Goal: Task Accomplishment & Management: Use online tool/utility

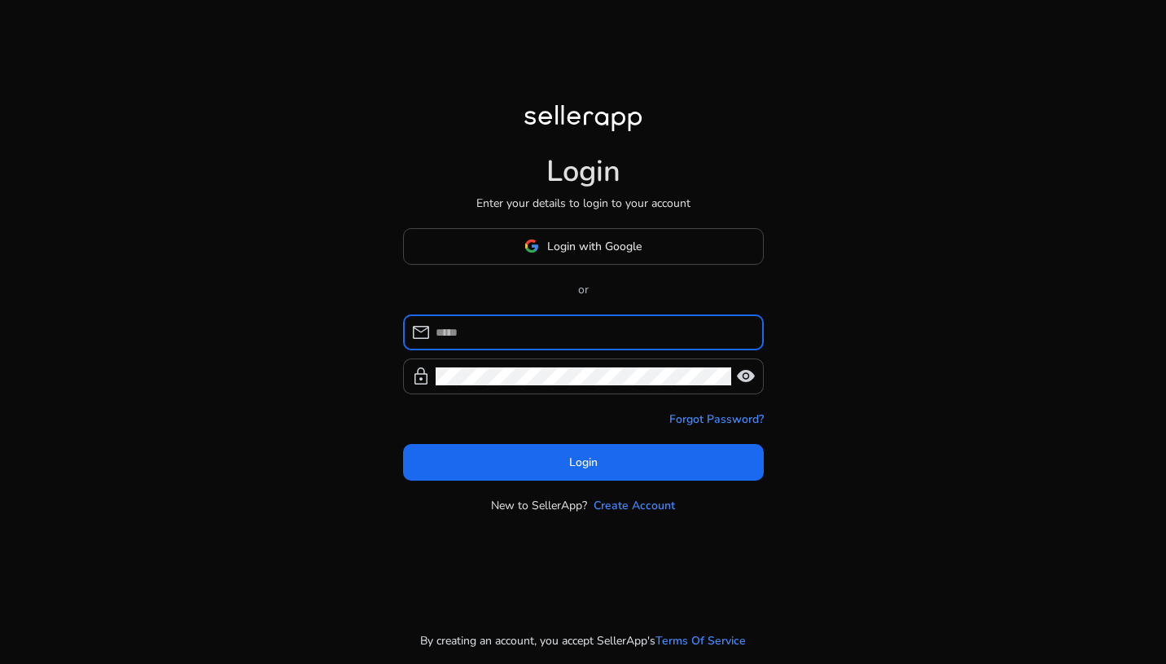
click at [484, 354] on div "mail lock visibility" at bounding box center [583, 354] width 361 height 80
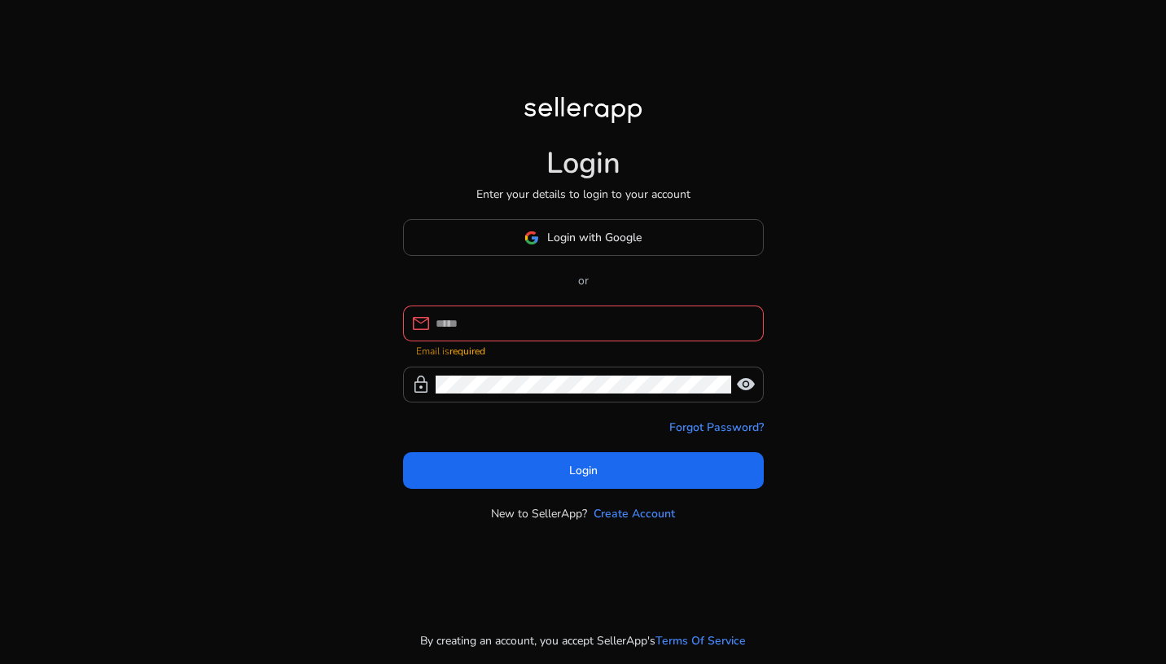
click at [472, 348] on strong "required" at bounding box center [468, 351] width 36 height 13
click at [468, 341] on mat-error "Email is required" at bounding box center [583, 349] width 335 height 17
click at [468, 332] on div at bounding box center [593, 323] width 315 height 36
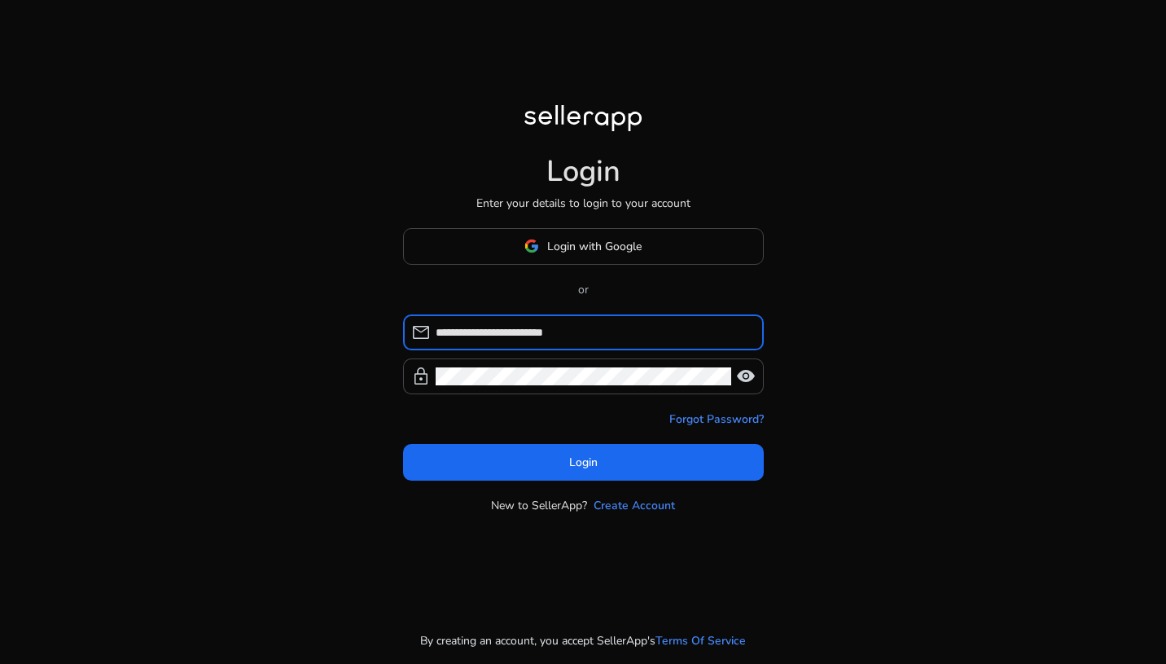
type input "**********"
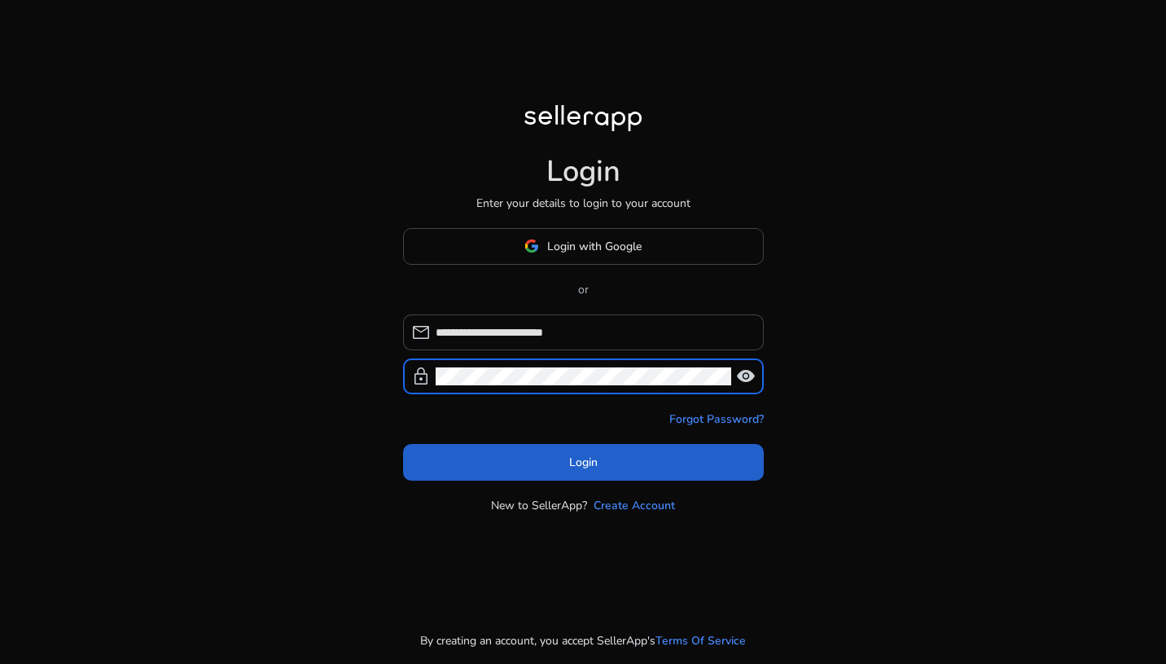
click at [468, 453] on span at bounding box center [583, 461] width 361 height 39
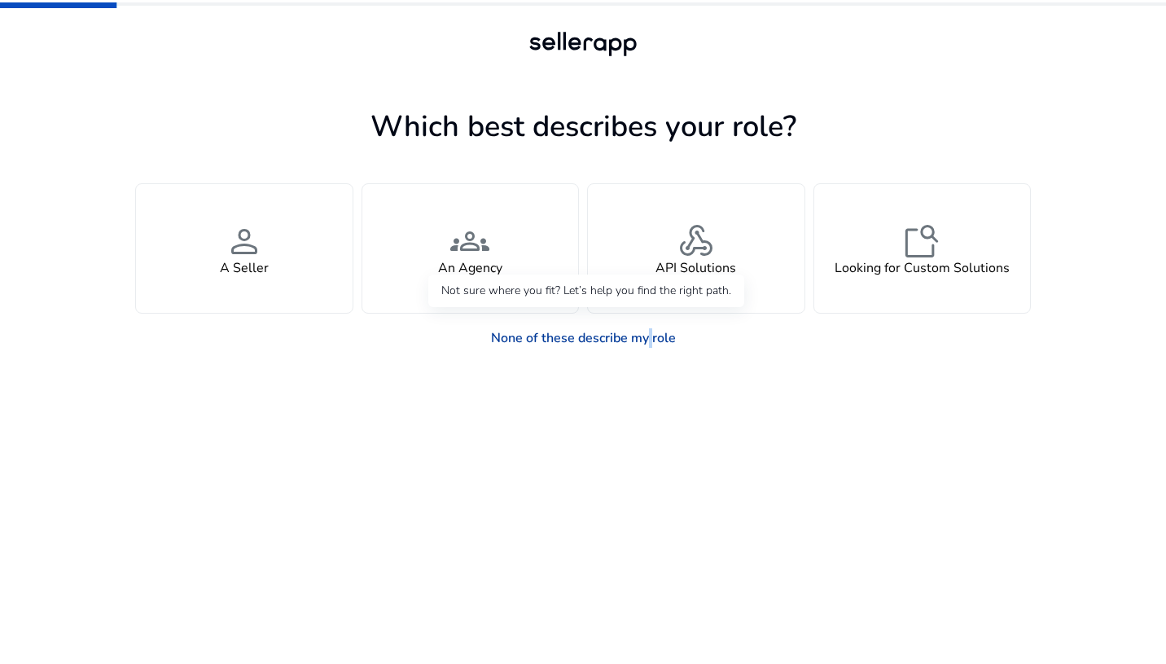
drag, startPoint x: 640, startPoint y: 332, endPoint x: 646, endPoint y: 343, distance: 12.0
click at [646, 343] on link "None of these describe my role" at bounding box center [583, 338] width 211 height 33
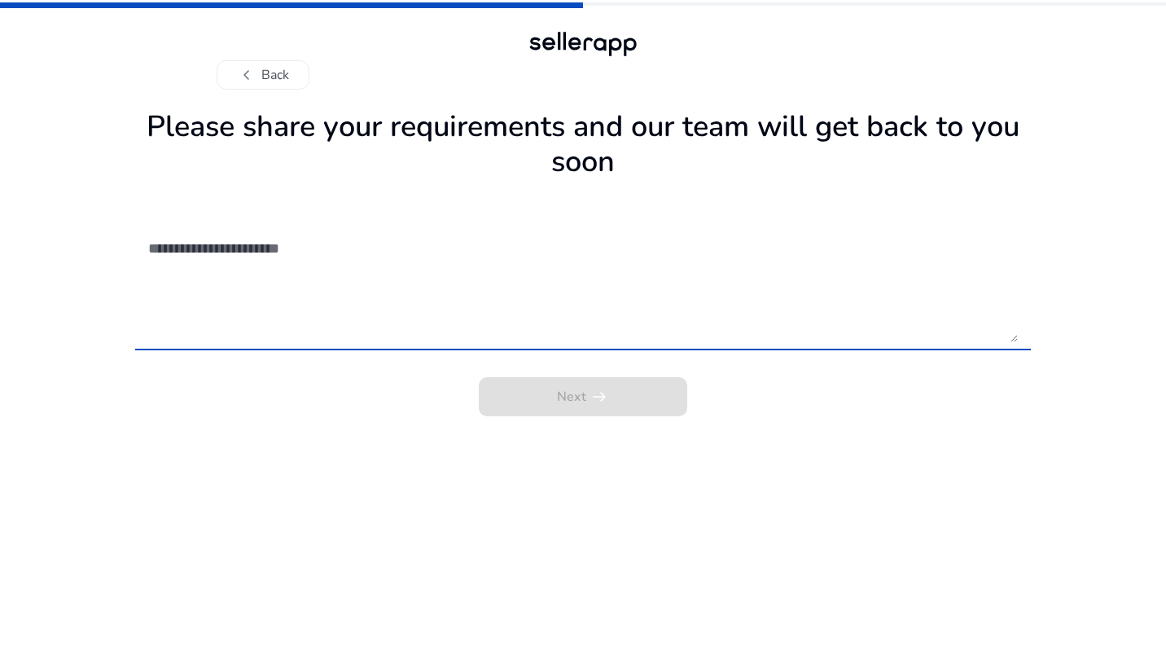
click at [521, 319] on textarea at bounding box center [583, 284] width 870 height 116
click at [405, 267] on textarea at bounding box center [583, 284] width 870 height 116
click at [275, 246] on textarea at bounding box center [583, 284] width 870 height 116
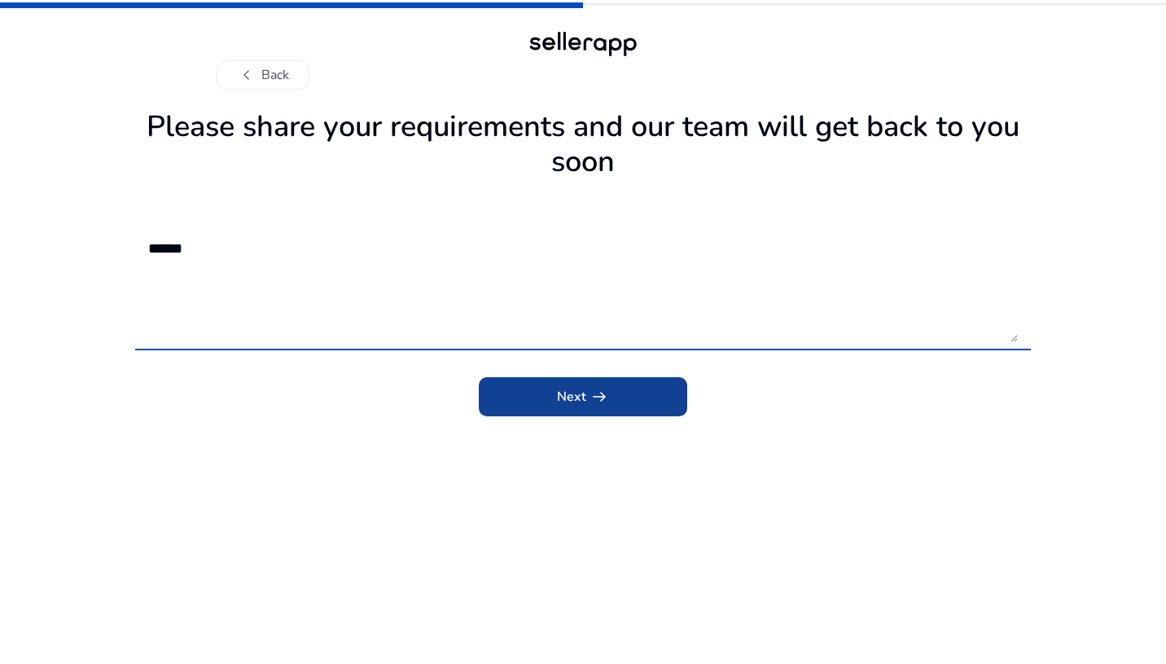
type textarea "******"
click at [559, 403] on span "Next arrow_right_alt" at bounding box center [583, 397] width 52 height 20
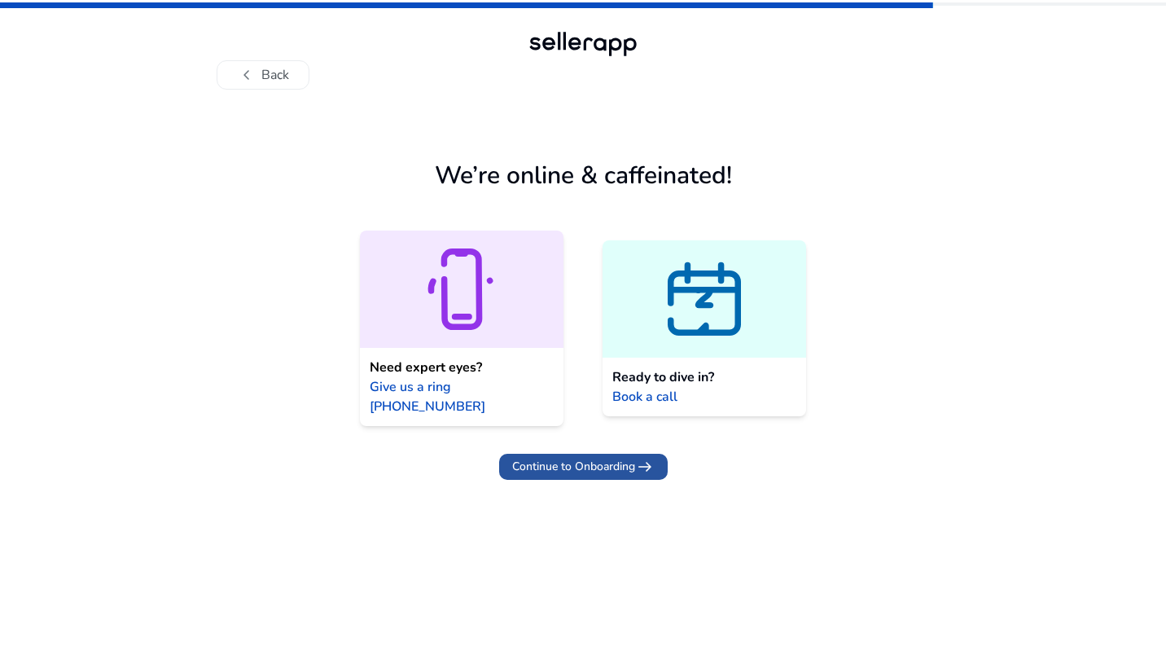
click at [573, 458] on span "Continue to Onboarding" at bounding box center [573, 466] width 123 height 17
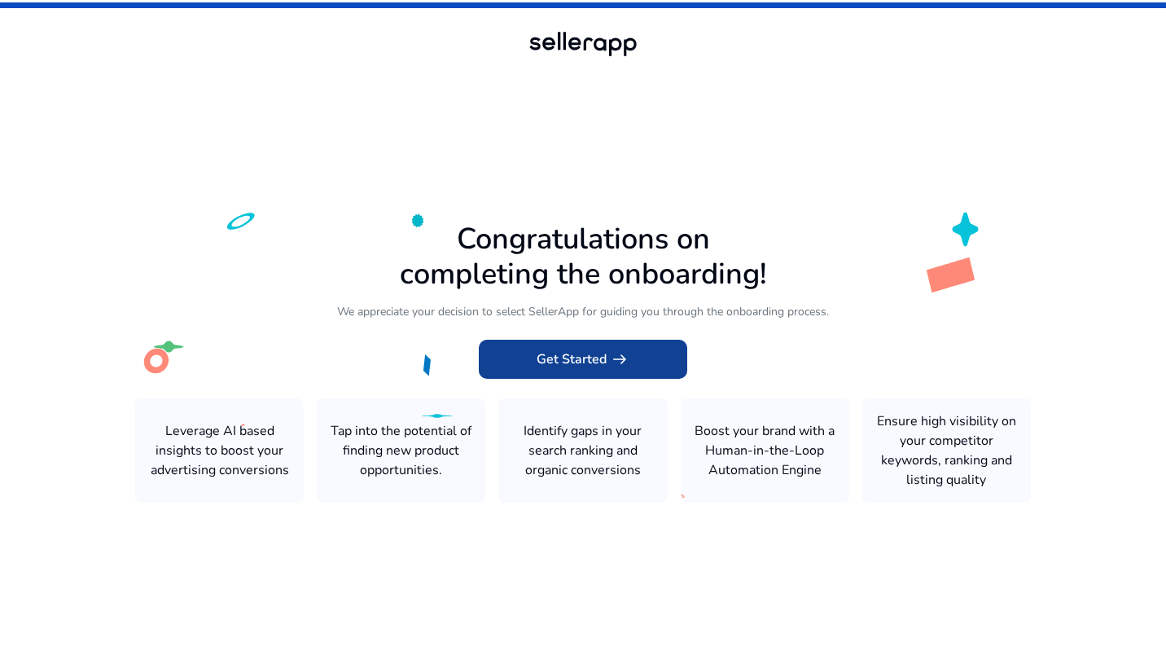
click at [529, 374] on span at bounding box center [583, 359] width 209 height 39
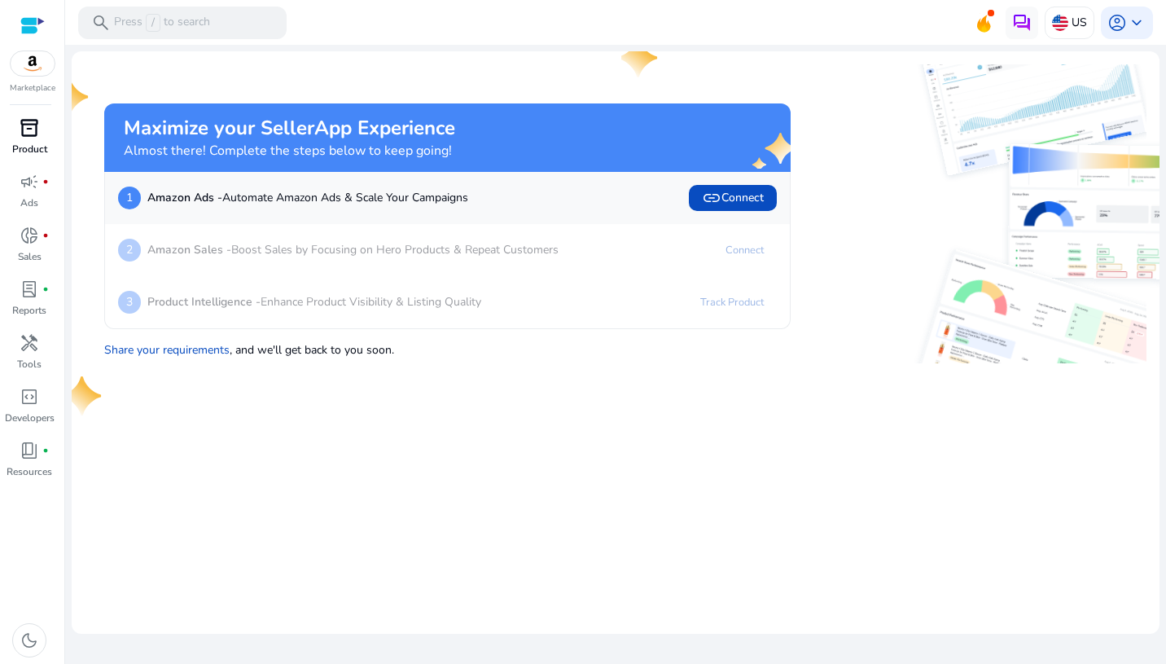
click at [37, 129] on span "inventory_2" at bounding box center [30, 128] width 20 height 20
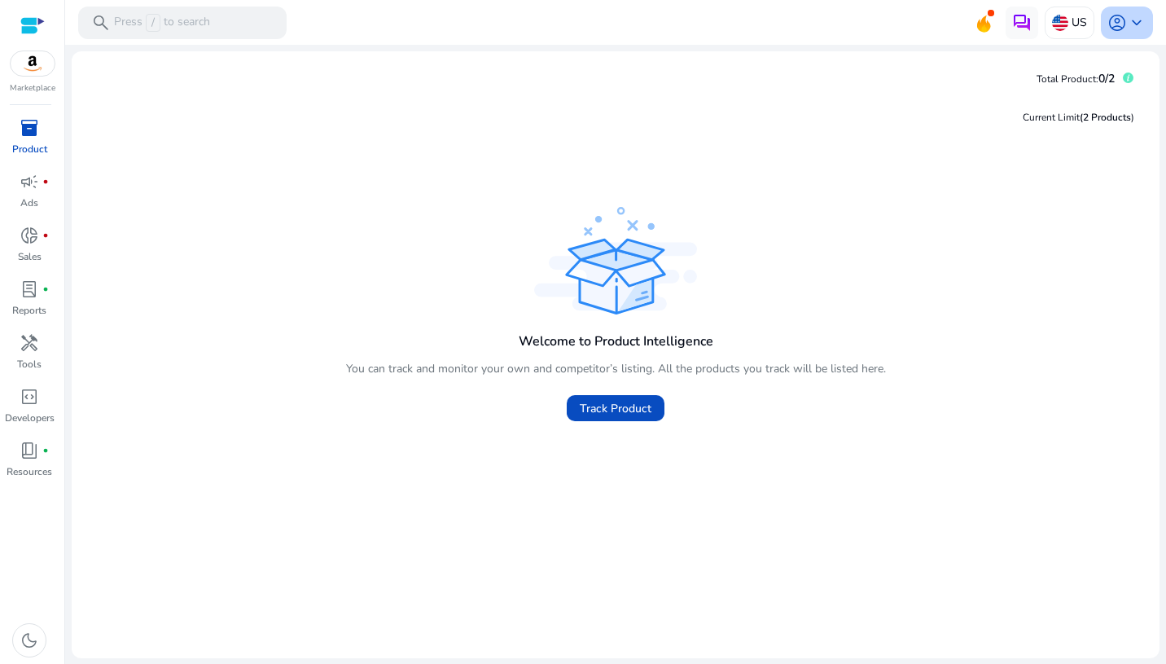
click at [1139, 20] on span "keyboard_arrow_down" at bounding box center [1137, 23] width 20 height 20
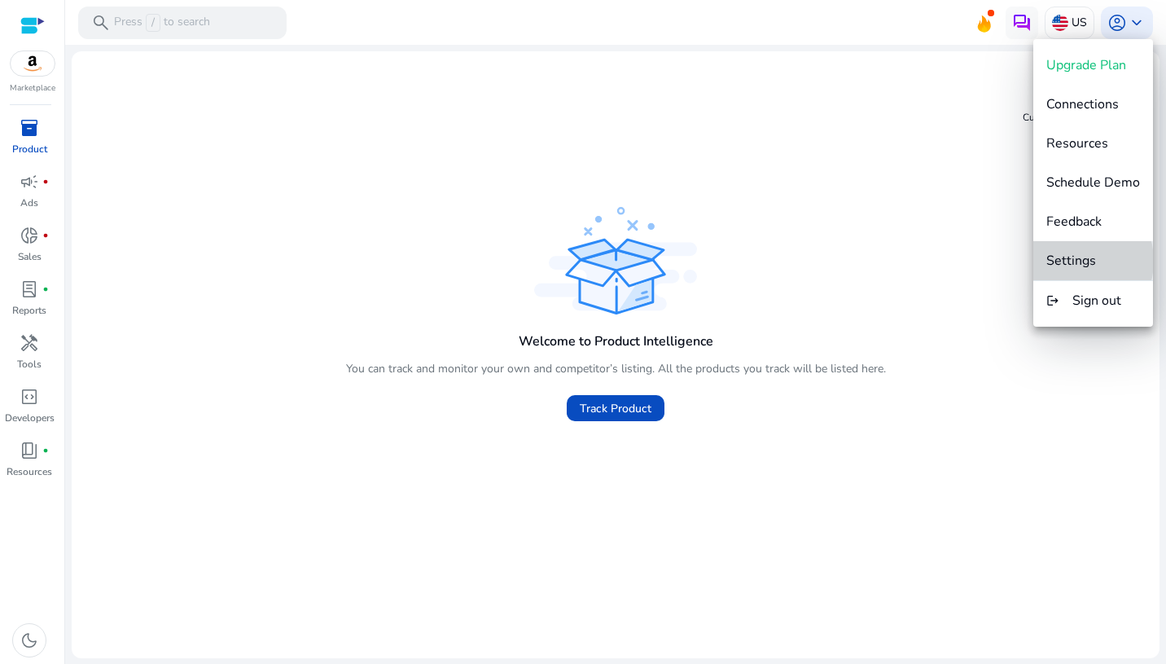
click at [1071, 261] on span "Settings" at bounding box center [1072, 261] width 50 height 18
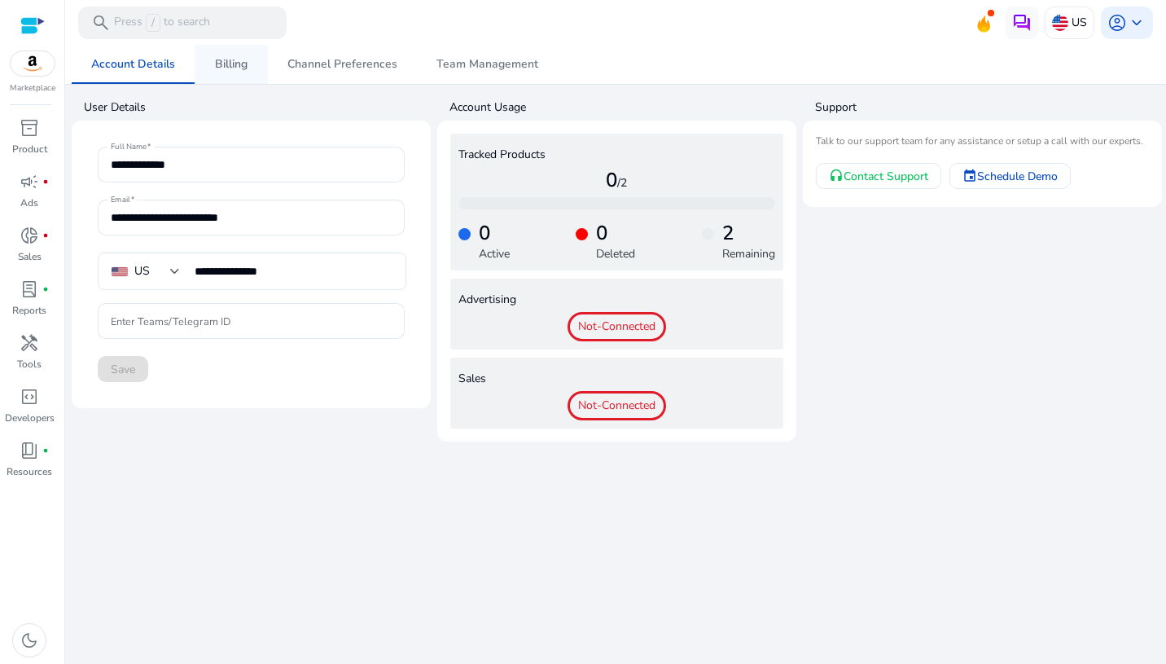
click at [236, 62] on span "Billing" at bounding box center [231, 64] width 33 height 11
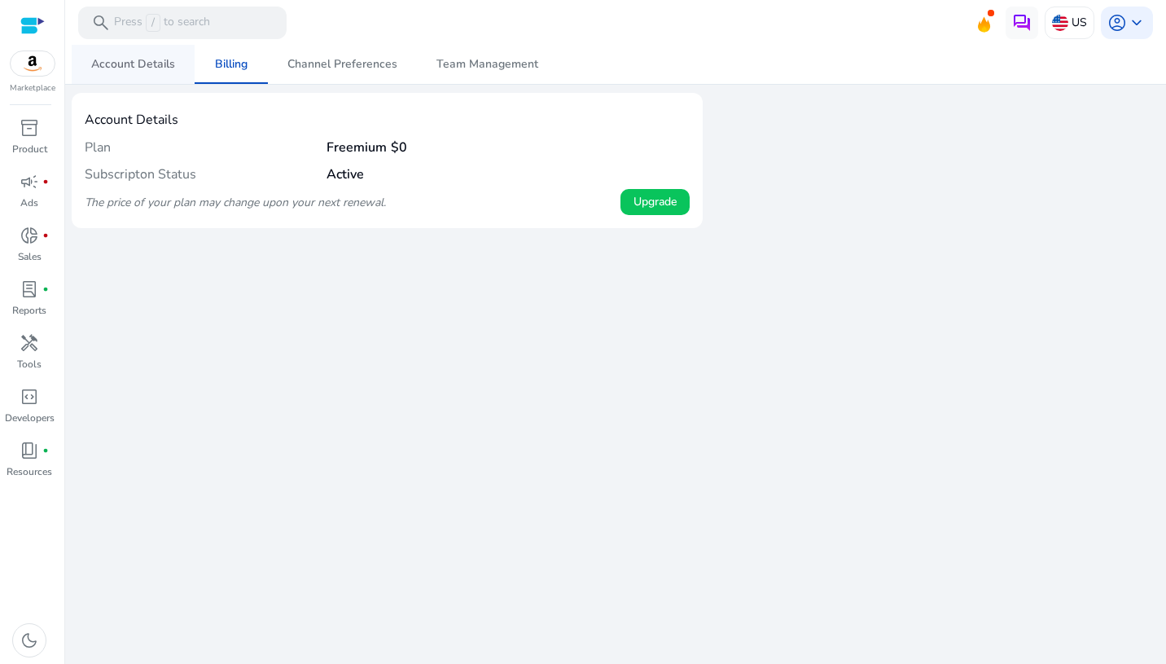
click at [127, 59] on span "Account Details" at bounding box center [133, 64] width 84 height 11
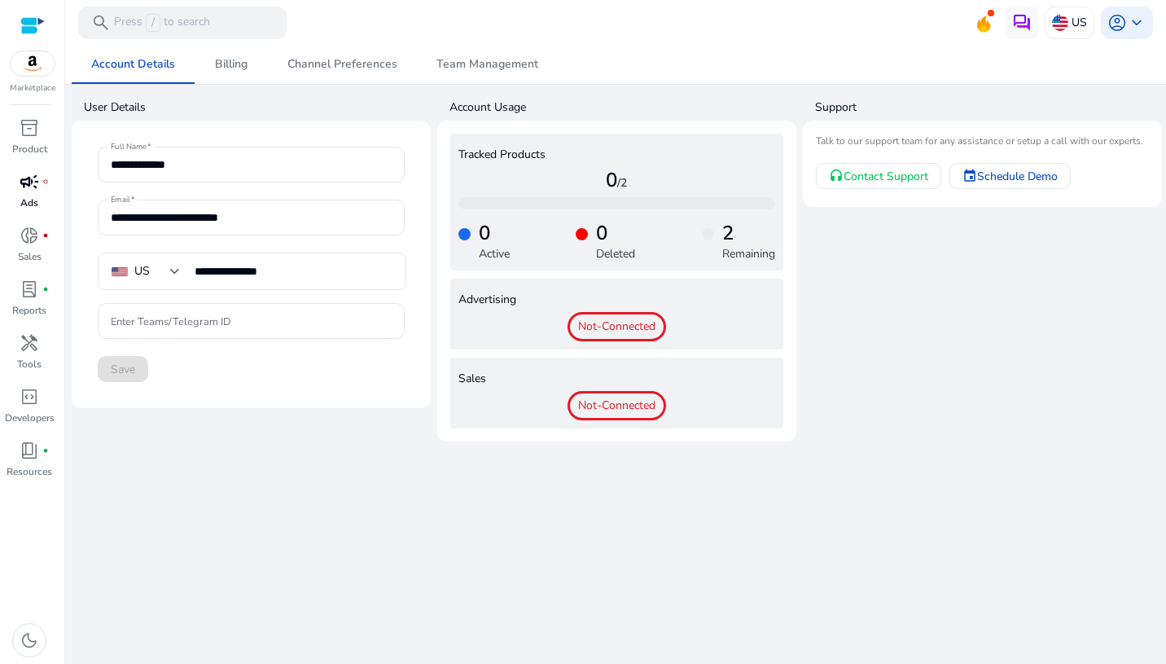
click at [37, 191] on span "campaign" at bounding box center [30, 182] width 20 height 20
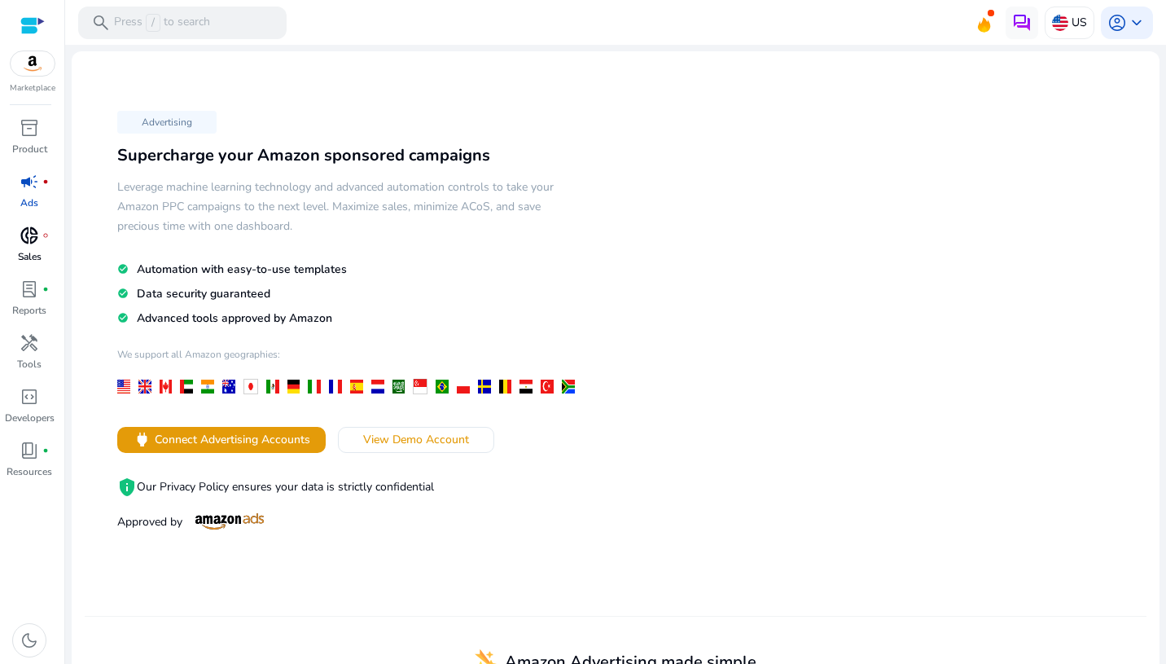
click at [39, 239] on div "donut_small fiber_manual_record" at bounding box center [30, 235] width 46 height 26
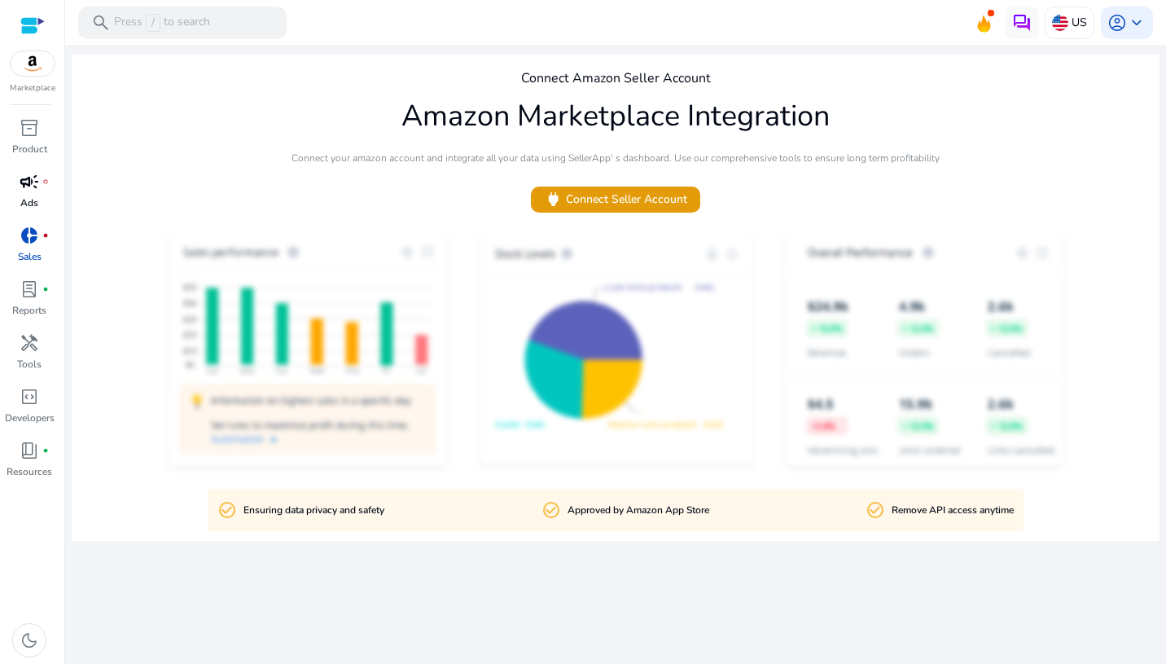
click at [33, 185] on span "campaign" at bounding box center [30, 182] width 20 height 20
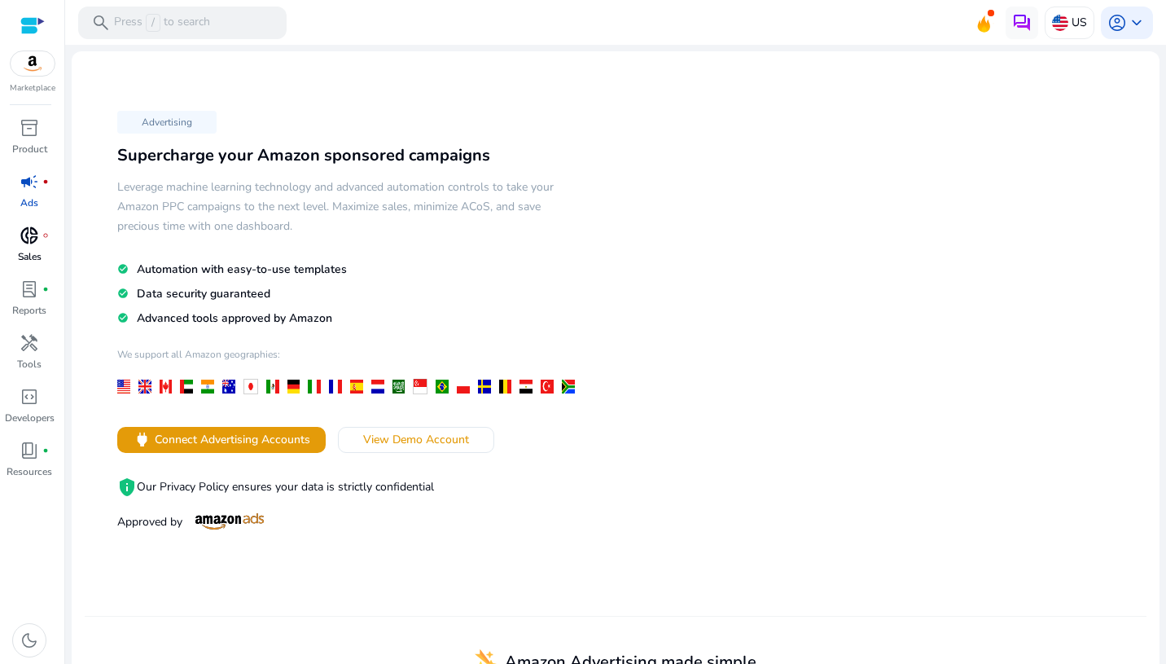
click at [17, 228] on div "donut_small fiber_manual_record" at bounding box center [30, 235] width 46 height 26
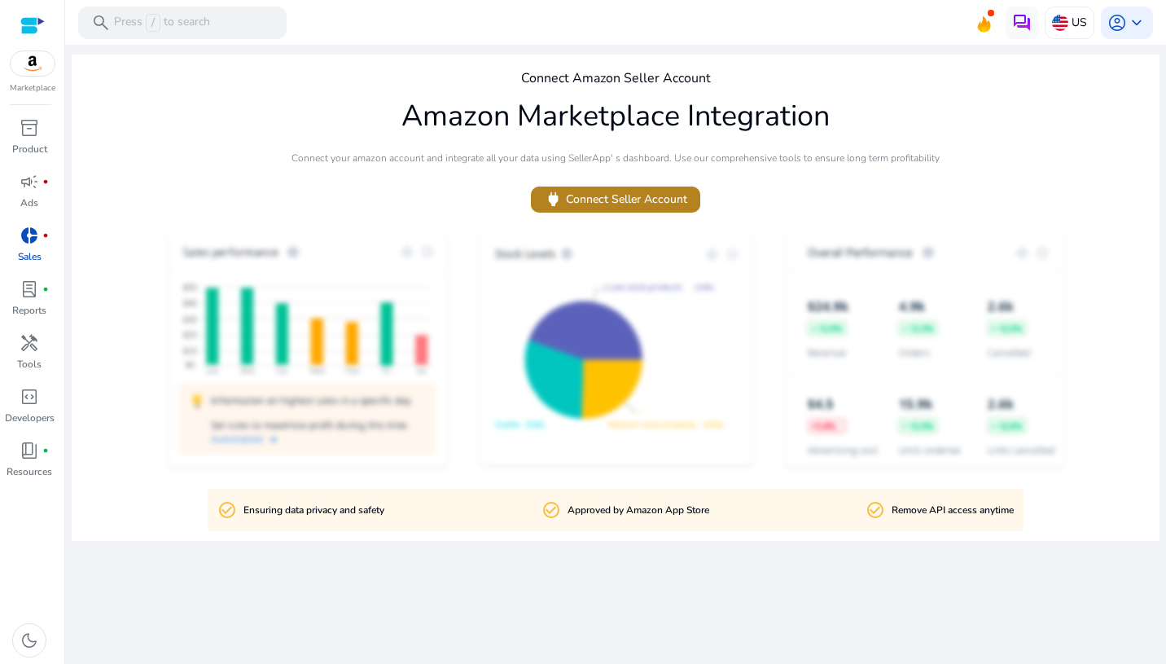
click at [622, 204] on span "power Connect Seller Account" at bounding box center [615, 199] width 143 height 19
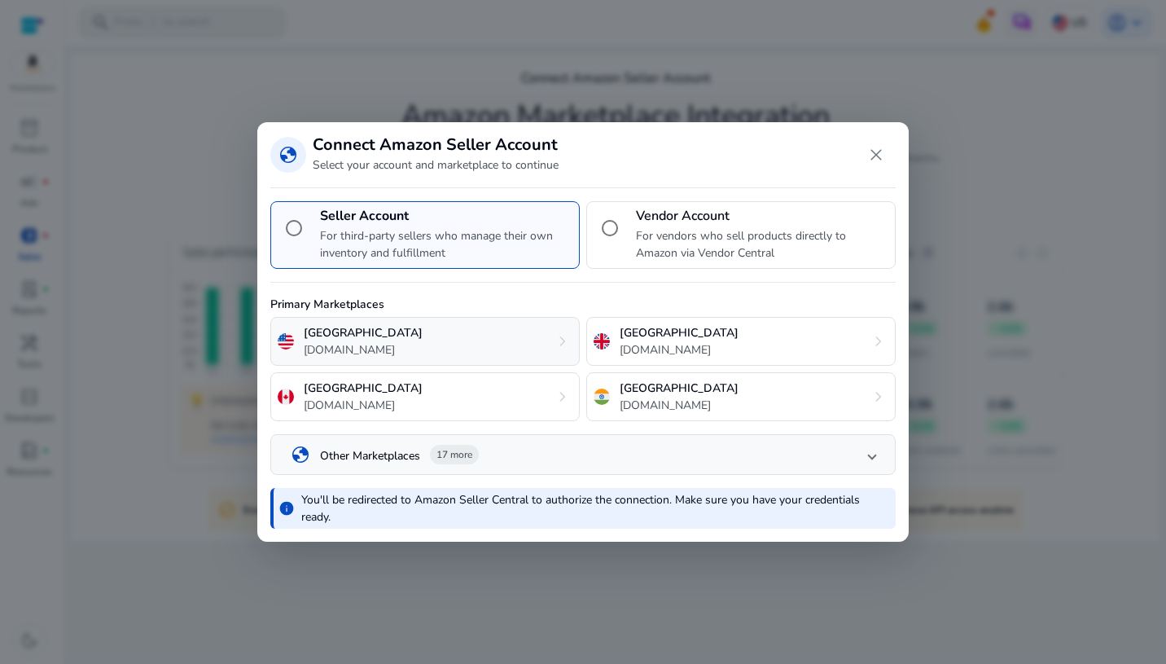
click at [358, 343] on p "amazon.com" at bounding box center [363, 349] width 119 height 17
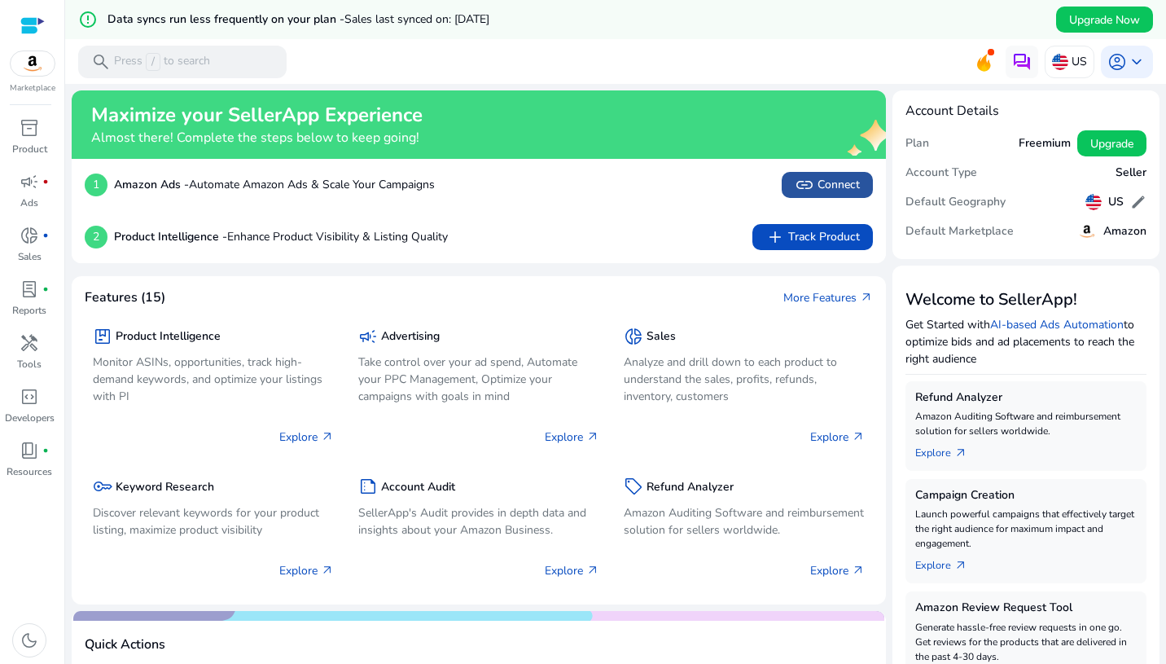
click at [810, 202] on span at bounding box center [827, 184] width 91 height 39
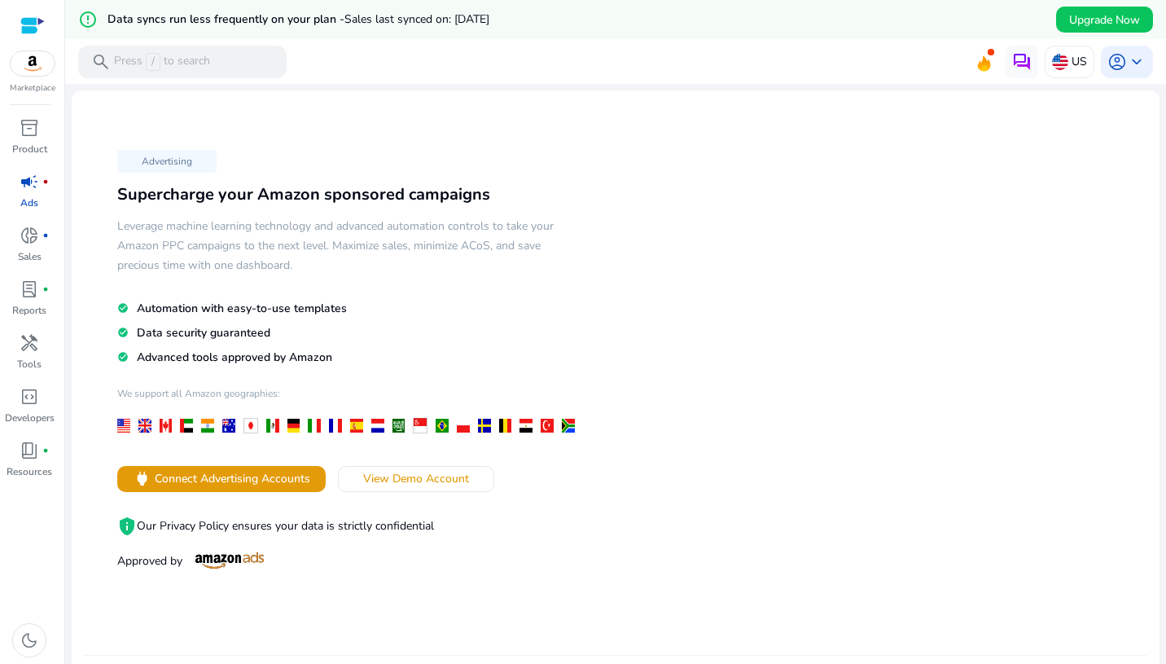
click at [810, 189] on div "Advertising Supercharge your Amazon sponsored campaigns Leverage machine learni…" at bounding box center [616, 378] width 1062 height 551
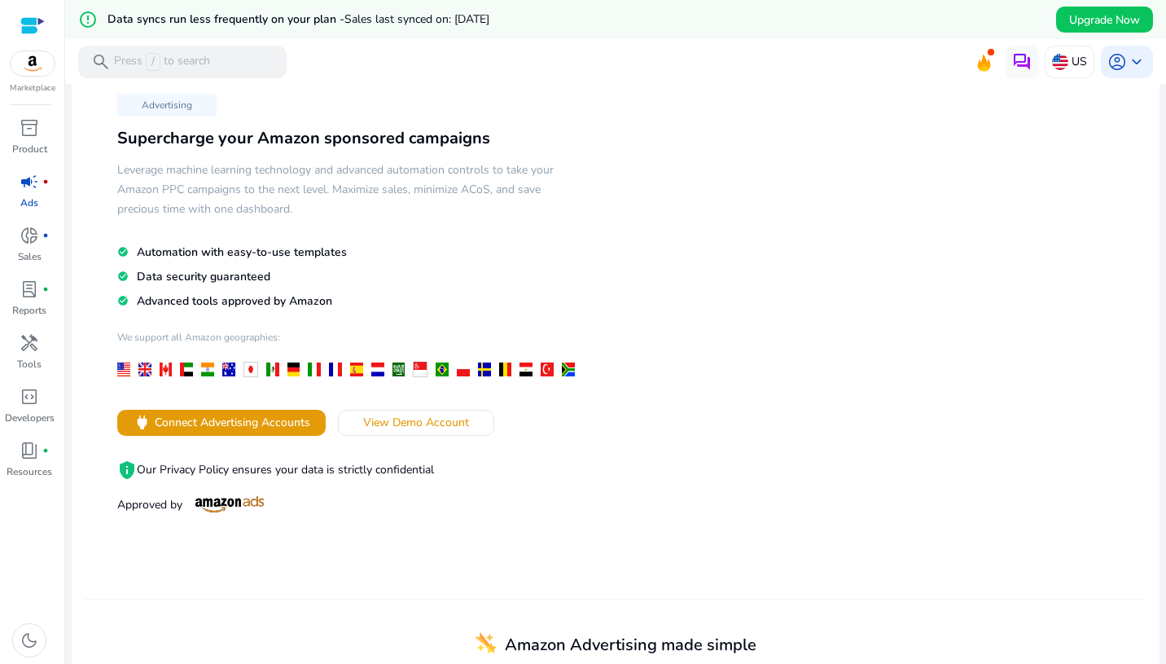
scroll to position [68, 0]
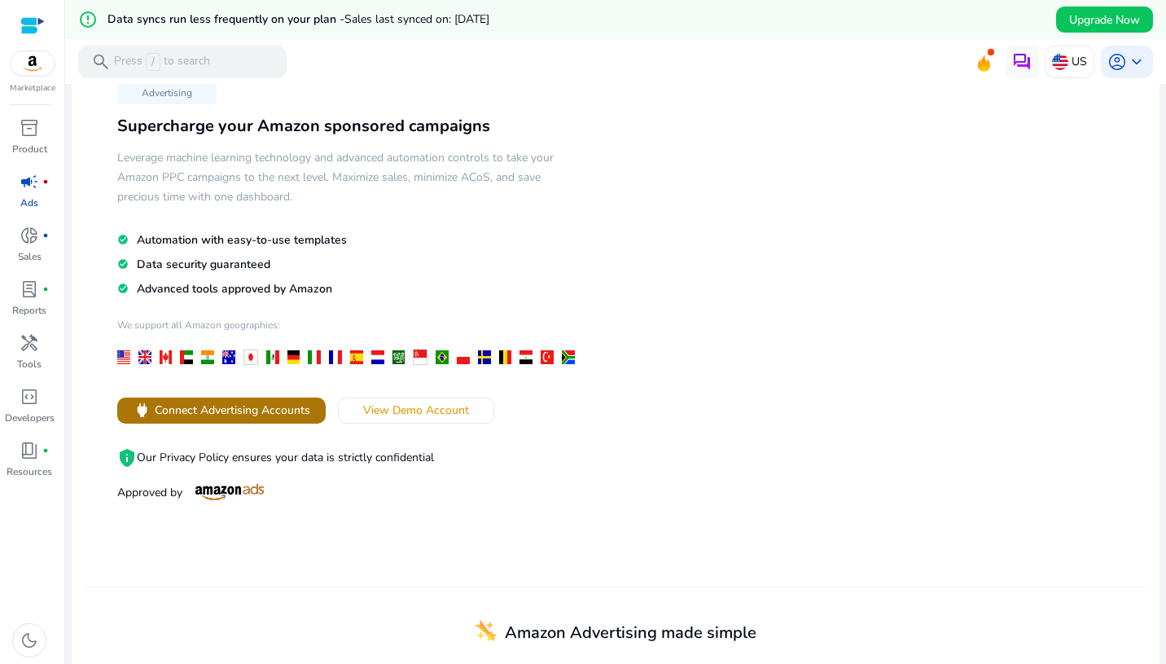
click at [242, 418] on span "power Connect Advertising Accounts" at bounding box center [222, 410] width 178 height 19
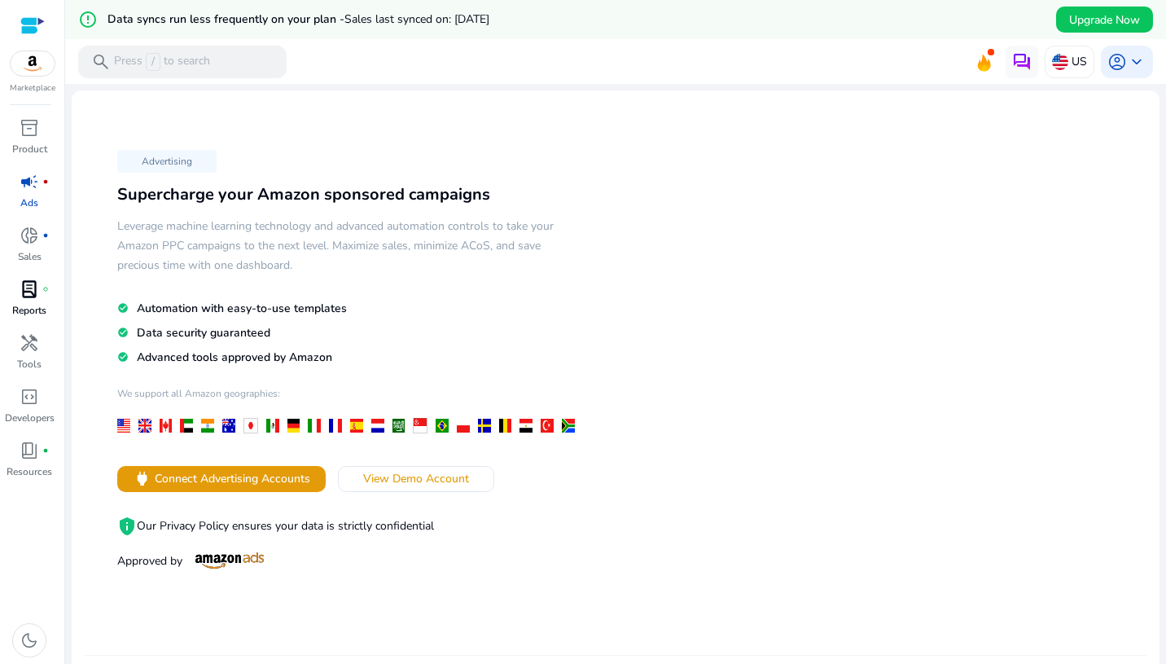
click at [27, 305] on p "Reports" at bounding box center [29, 310] width 34 height 15
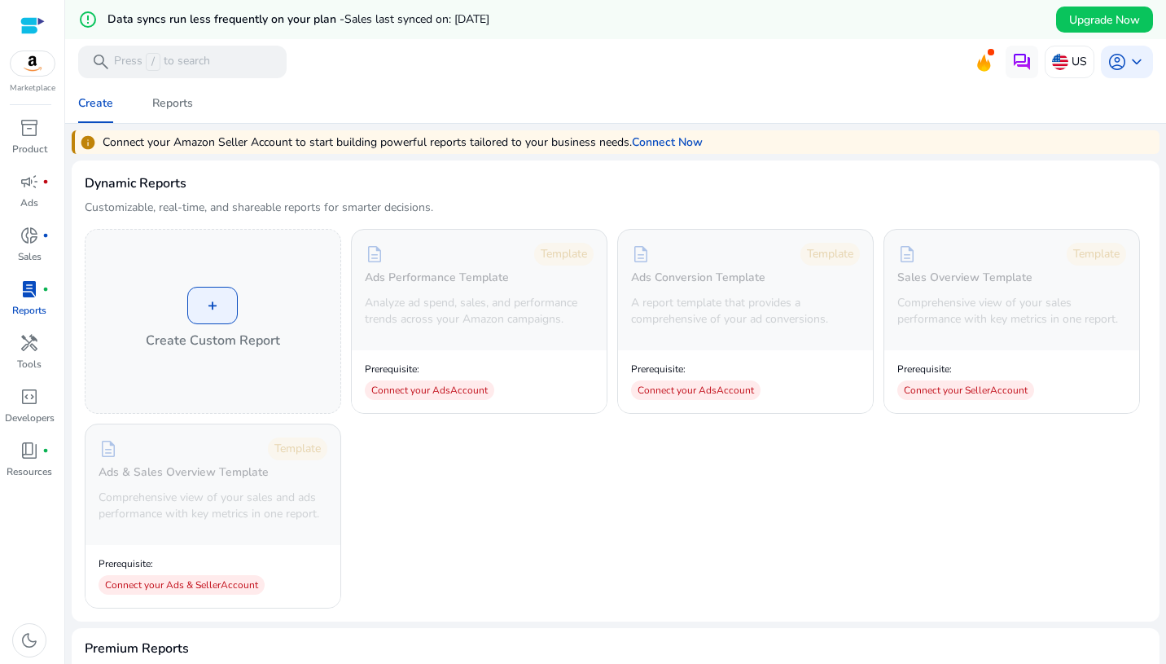
click at [36, 64] on img at bounding box center [33, 63] width 44 height 24
click at [31, 449] on span "book_4" at bounding box center [30, 451] width 20 height 20
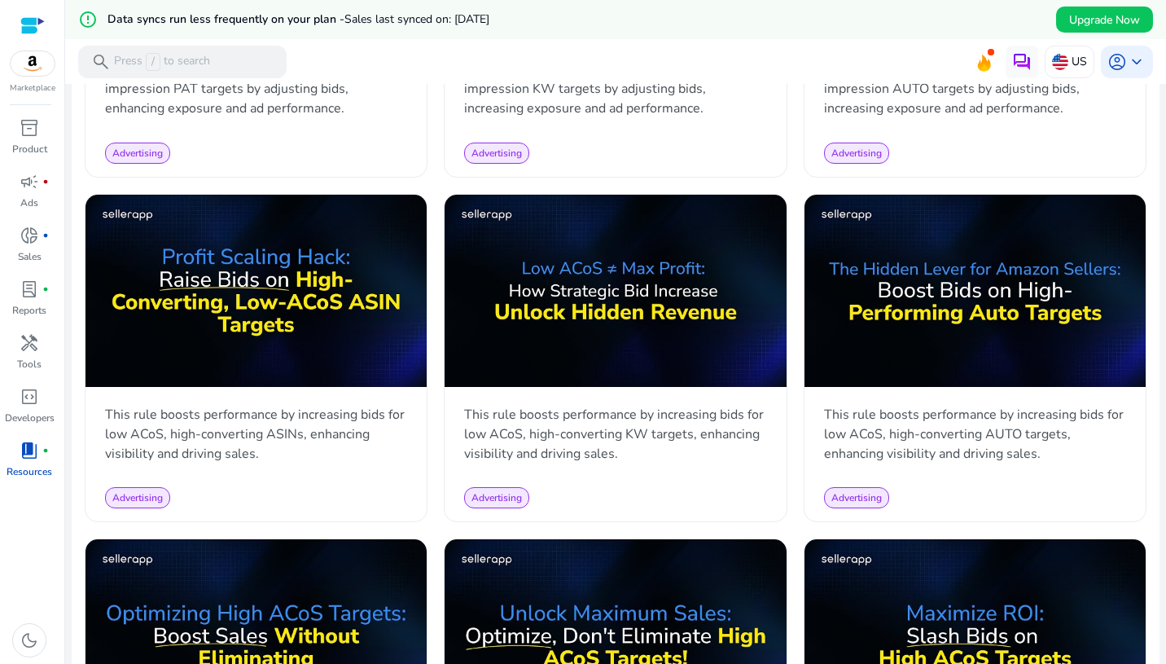
scroll to position [1029, 0]
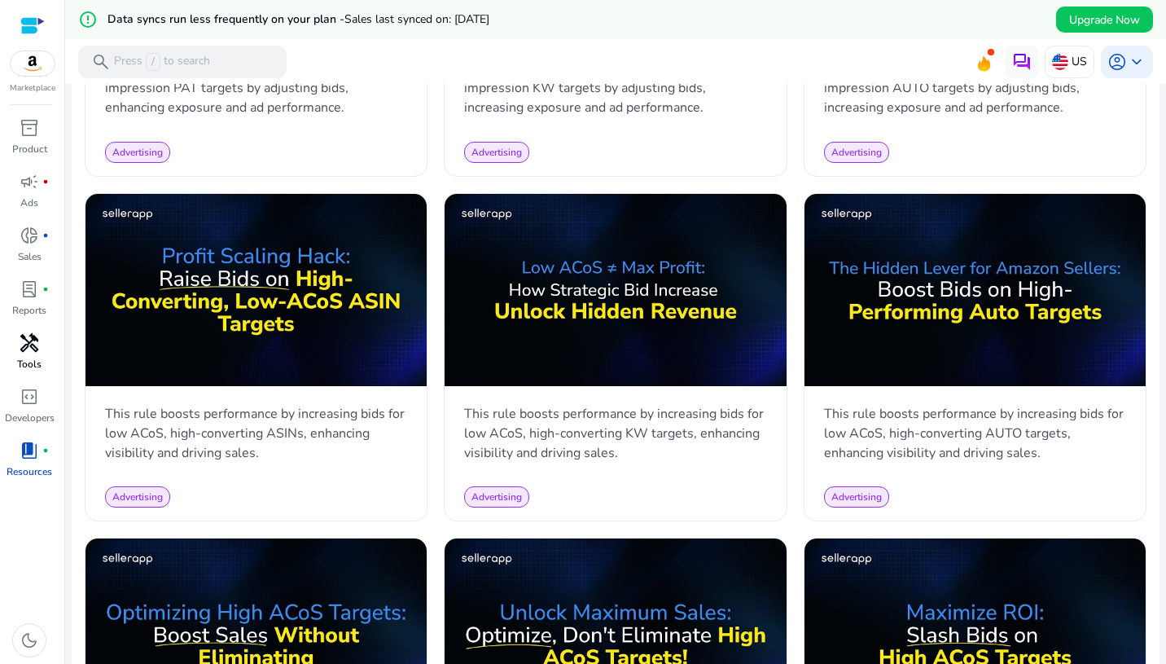
click at [33, 358] on p "Tools" at bounding box center [29, 364] width 24 height 15
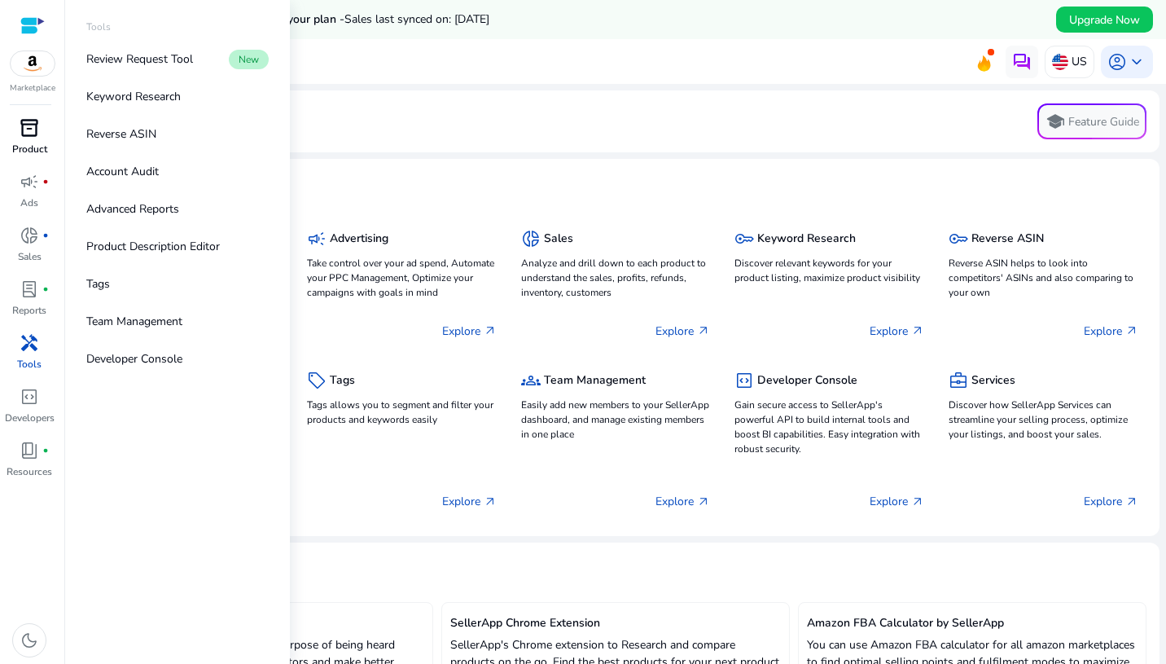
click at [38, 143] on p "Product" at bounding box center [29, 149] width 35 height 15
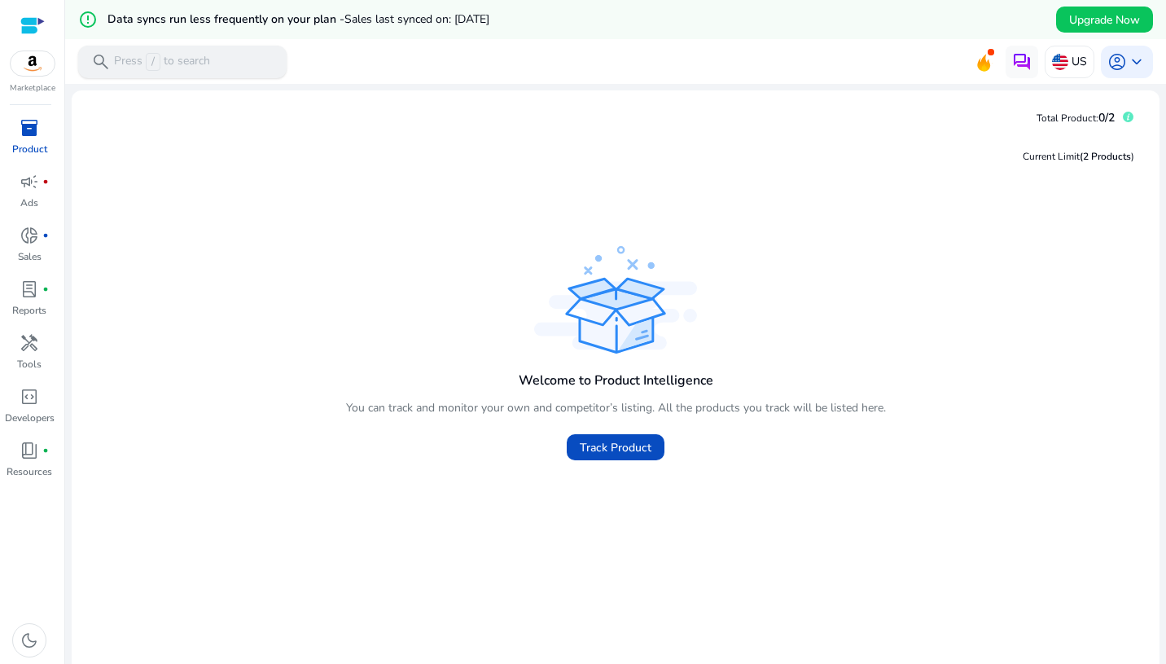
click at [214, 75] on div "search Press / to search" at bounding box center [182, 62] width 209 height 33
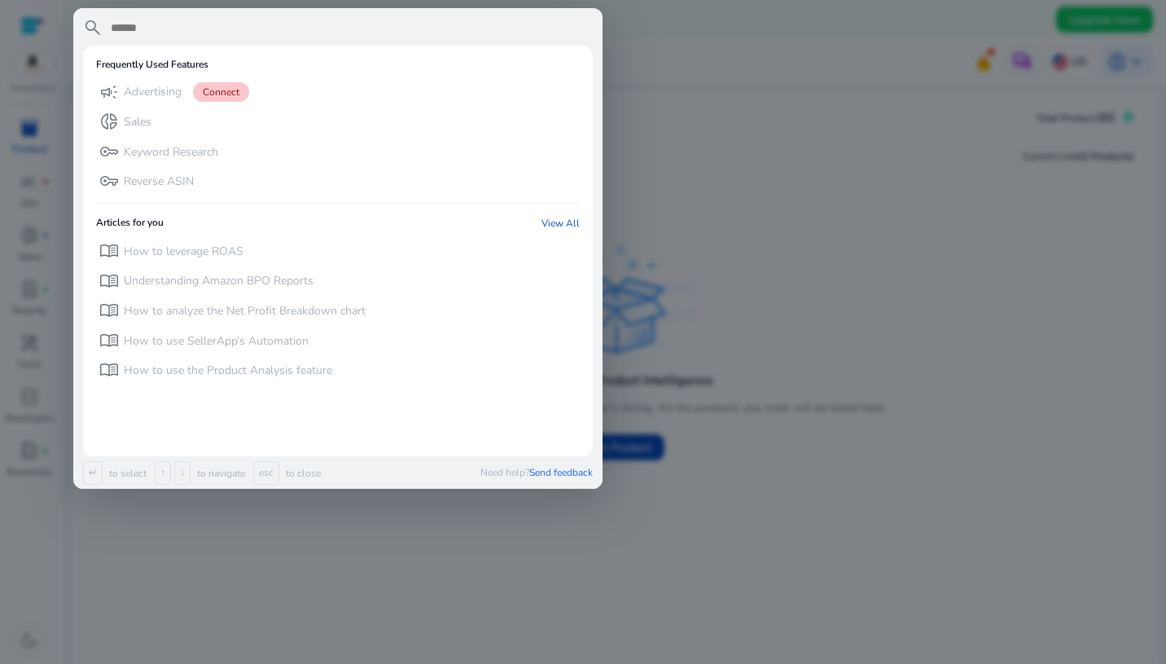
click at [844, 189] on div at bounding box center [583, 332] width 1166 height 664
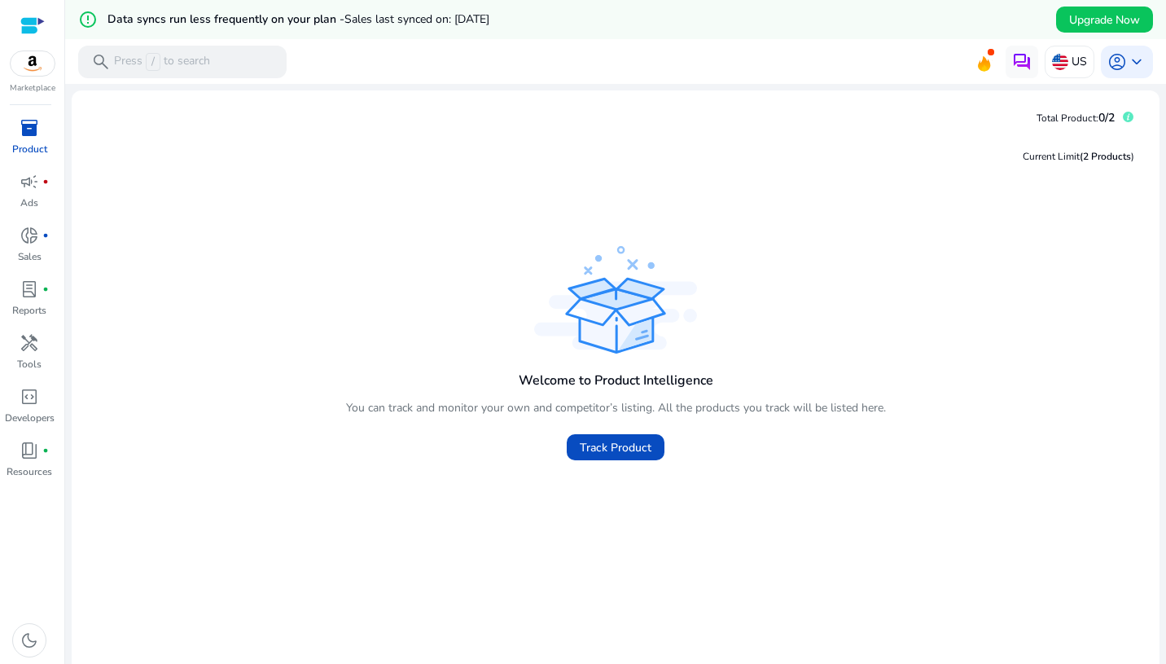
click at [25, 55] on img at bounding box center [33, 63] width 44 height 24
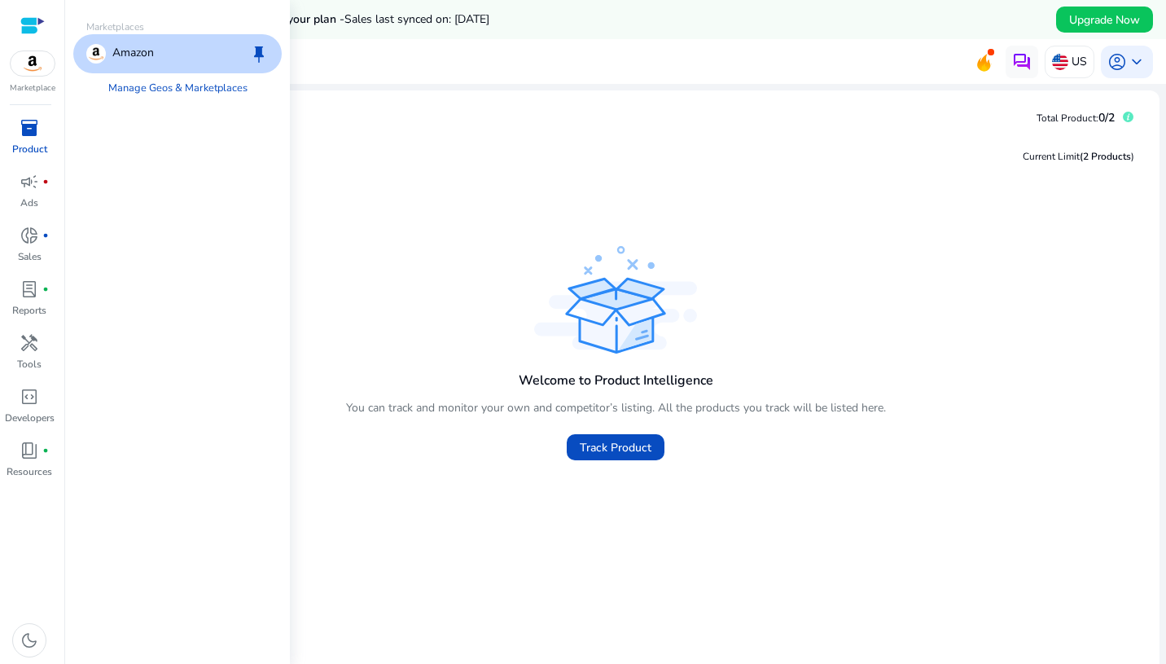
click at [33, 60] on img at bounding box center [33, 63] width 44 height 24
click at [149, 55] on p "Amazon" at bounding box center [133, 54] width 42 height 20
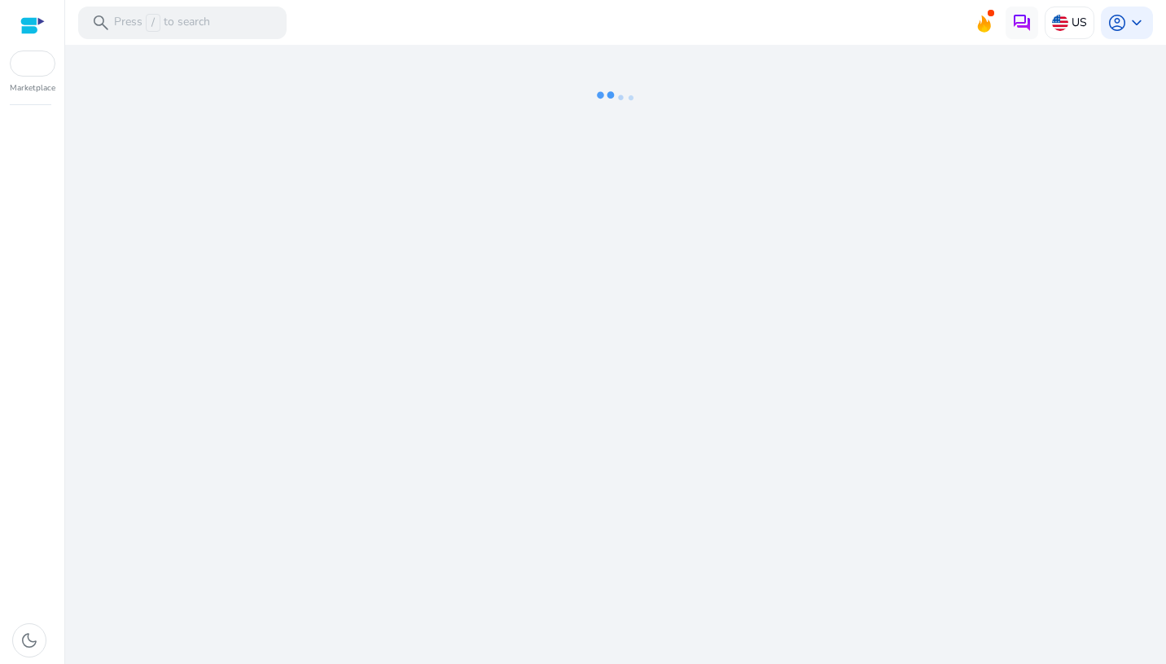
click at [494, 171] on div "We are getting things ready for you..." at bounding box center [616, 354] width 1088 height 619
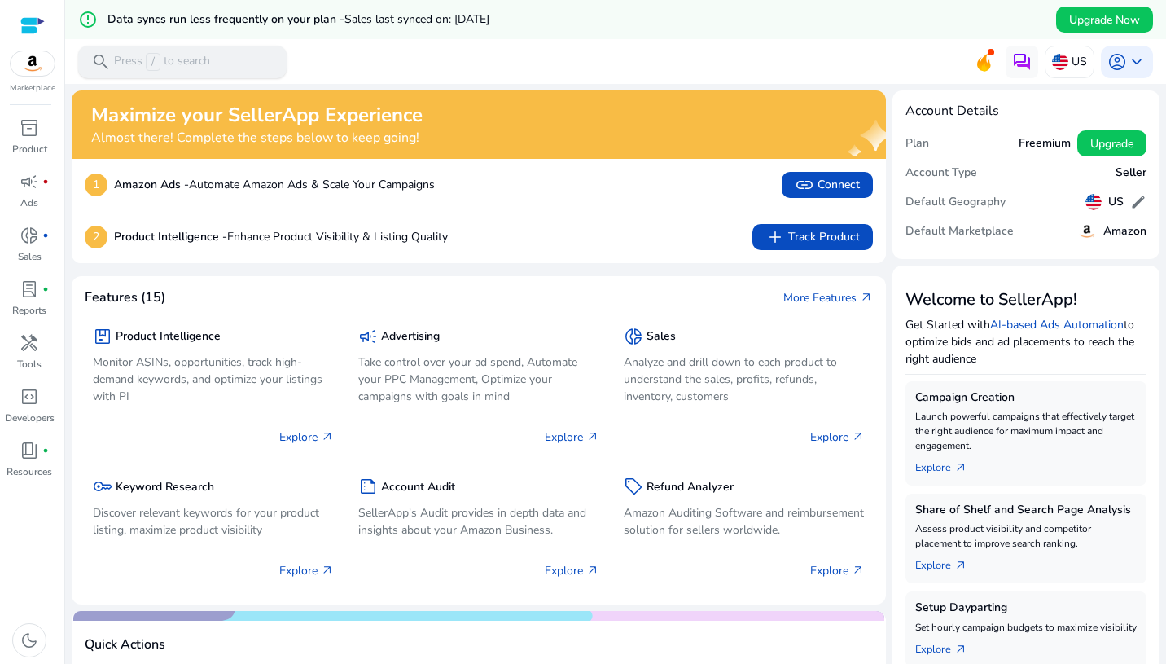
click at [163, 59] on p "Press / to search" at bounding box center [162, 62] width 96 height 18
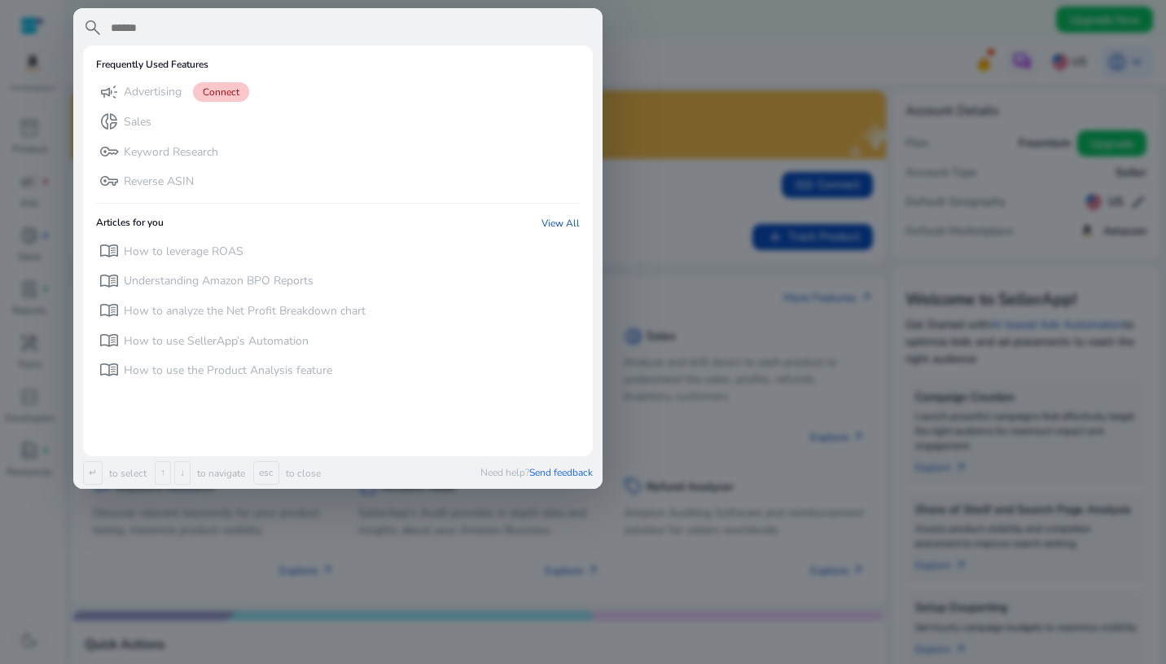
click at [679, 116] on div at bounding box center [583, 332] width 1166 height 664
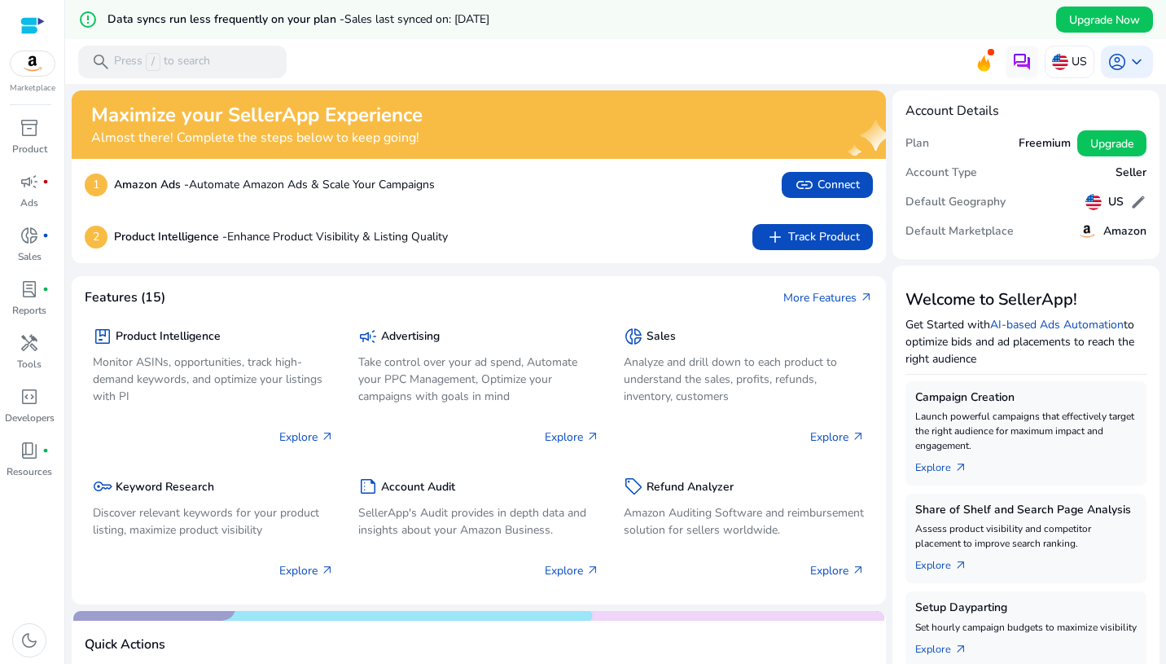
click at [28, 27] on div at bounding box center [32, 25] width 24 height 19
click at [1110, 63] on span "account_circle" at bounding box center [1118, 62] width 20 height 20
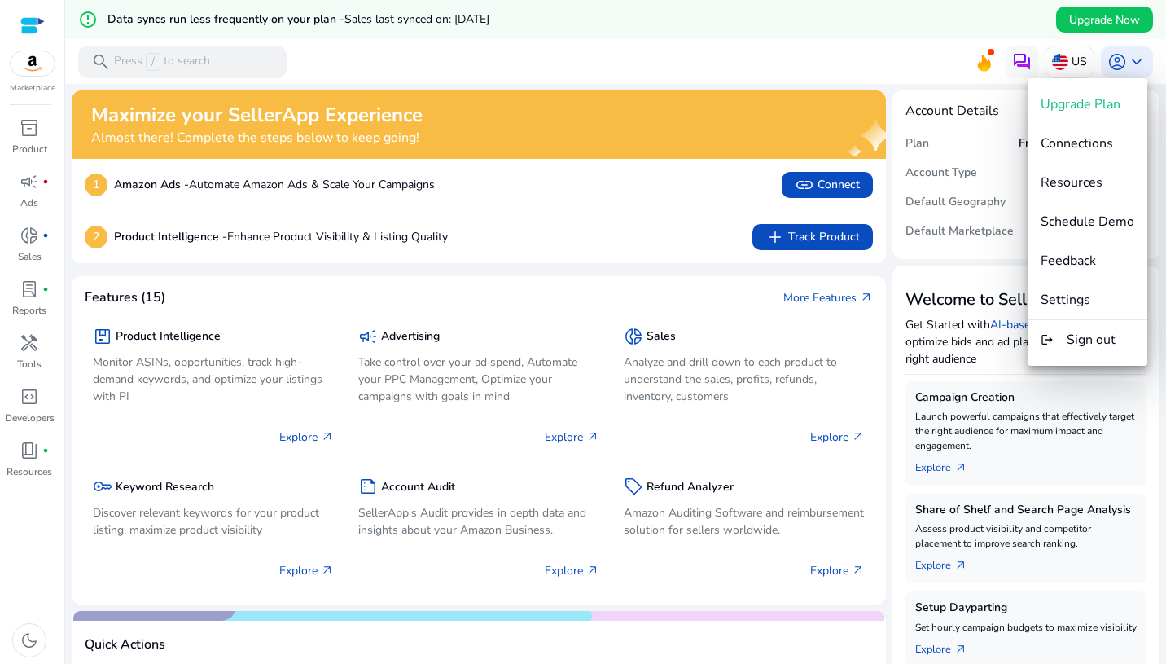
click at [31, 31] on div at bounding box center [583, 332] width 1166 height 664
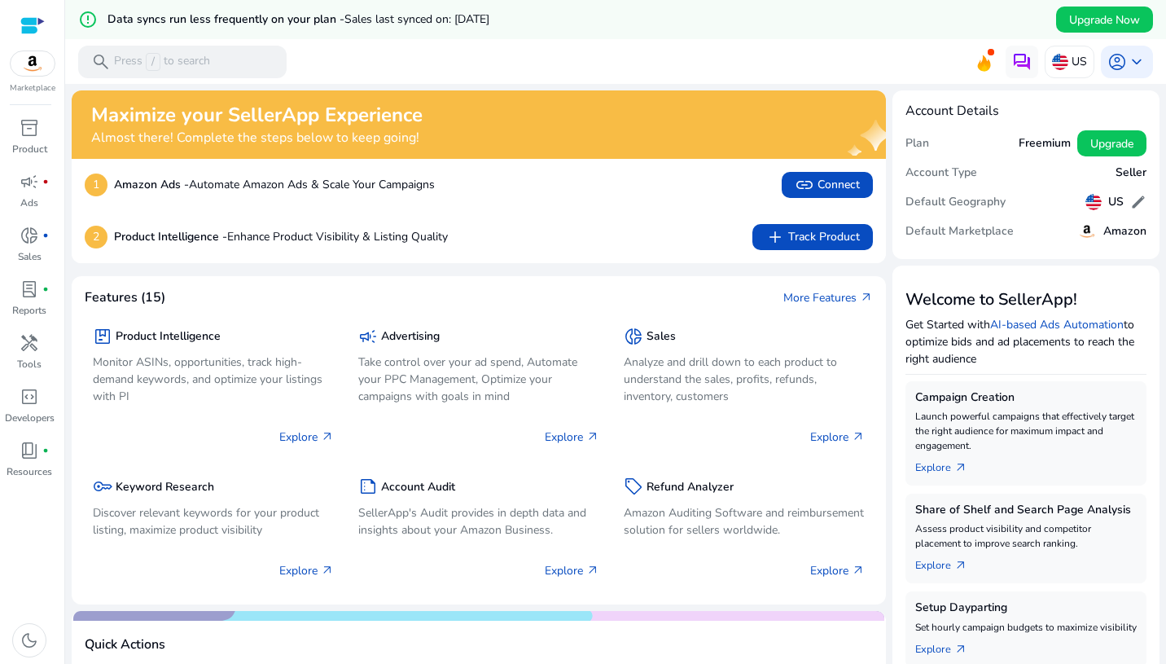
click at [34, 20] on div at bounding box center [32, 25] width 24 height 19
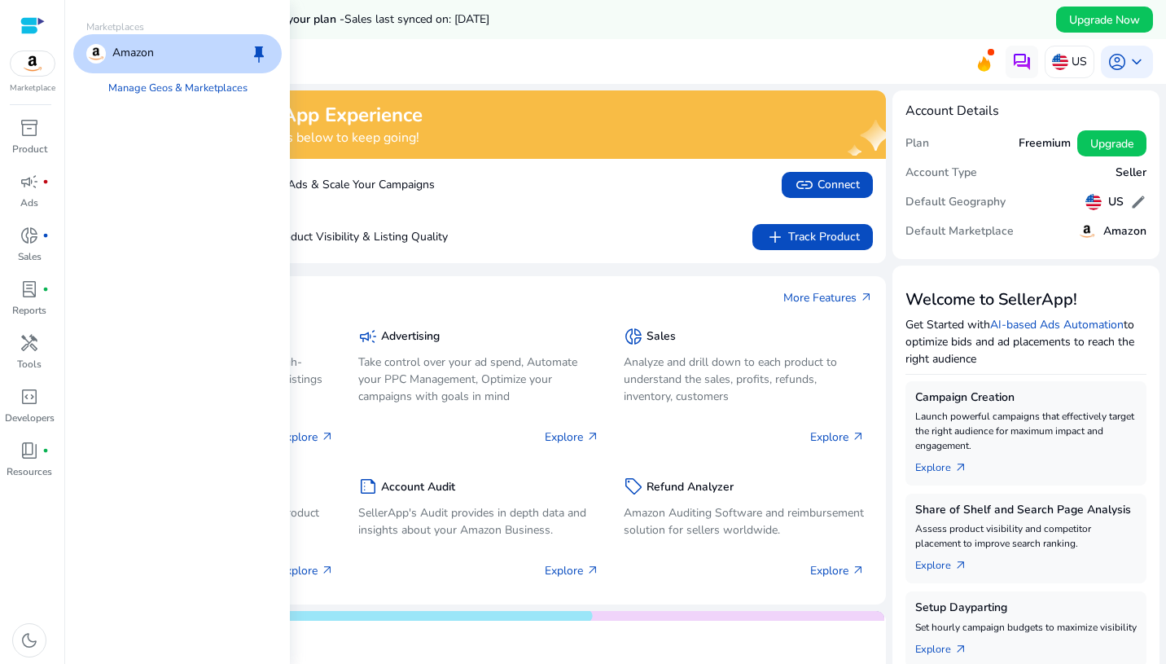
click at [30, 62] on img at bounding box center [33, 63] width 44 height 24
click at [19, 137] on div "inventory_2" at bounding box center [30, 128] width 46 height 26
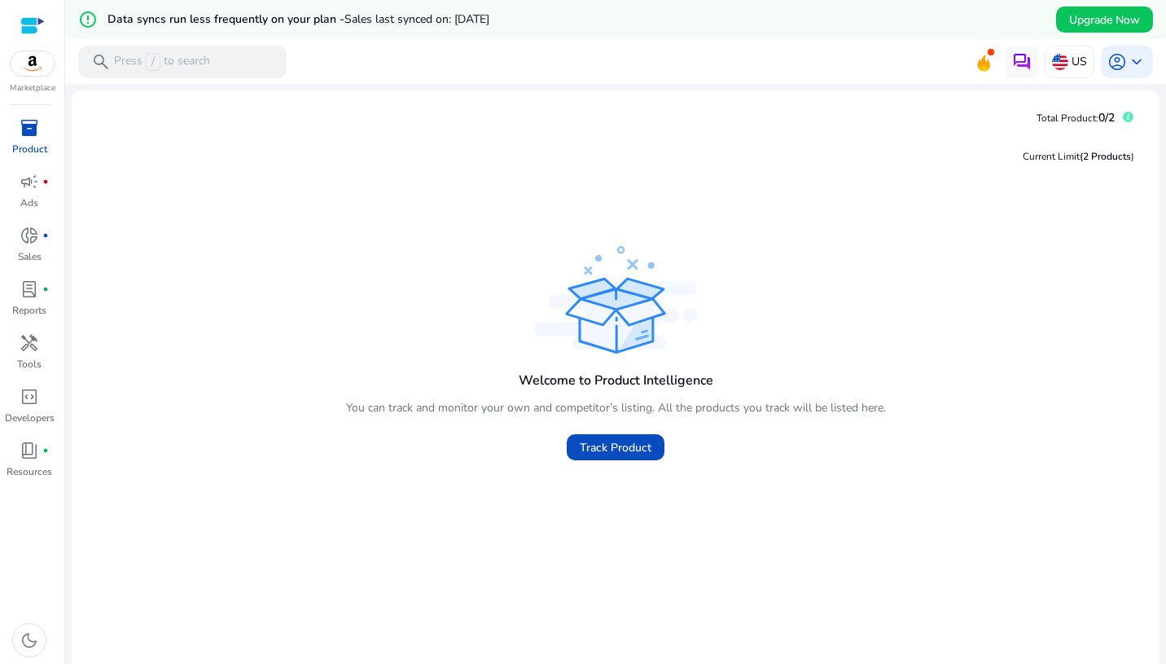
click at [450, 160] on div "Current Limit (2 Products )" at bounding box center [616, 156] width 1062 height 34
click at [227, 72] on div "search Press / to search" at bounding box center [182, 62] width 209 height 33
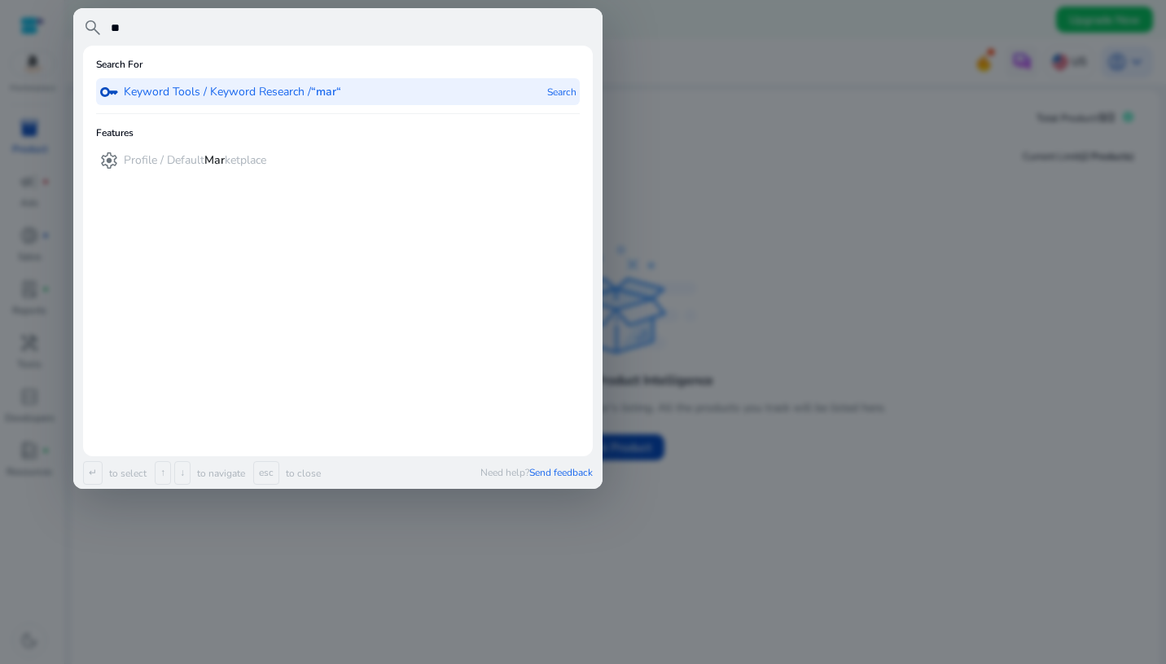
type input "*"
type input "***"
click at [509, 78] on div "key Keyword Tools / Keyword Research / “fan“ Search" at bounding box center [338, 91] width 484 height 27
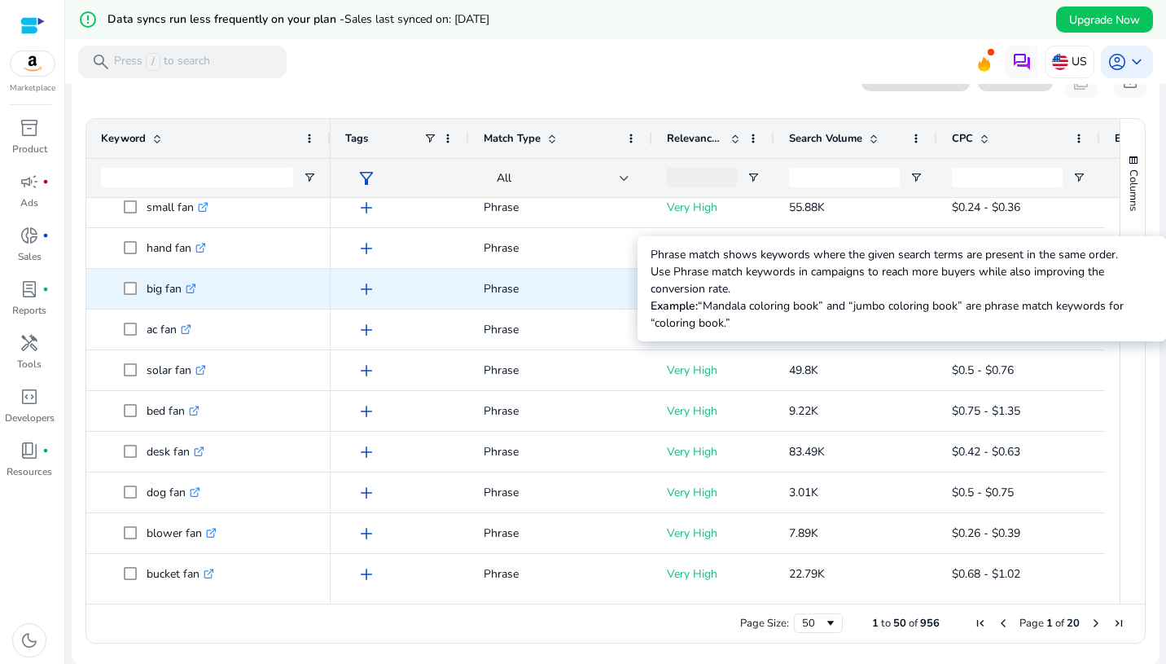
scroll to position [95, 0]
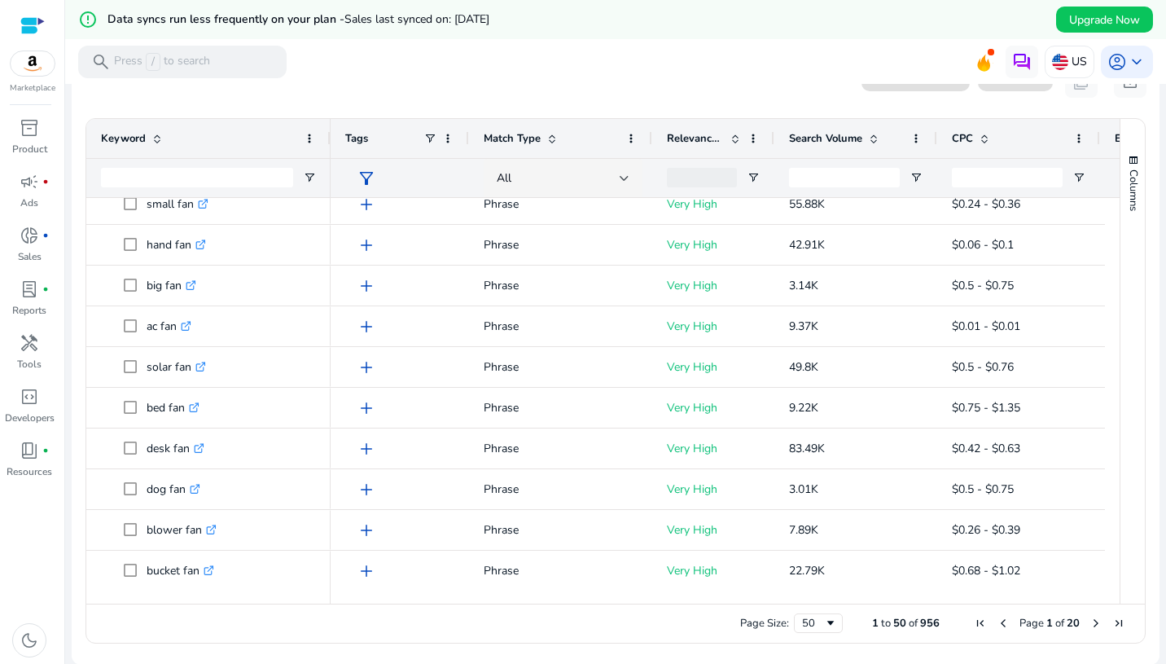
click at [37, 66] on img at bounding box center [33, 63] width 44 height 24
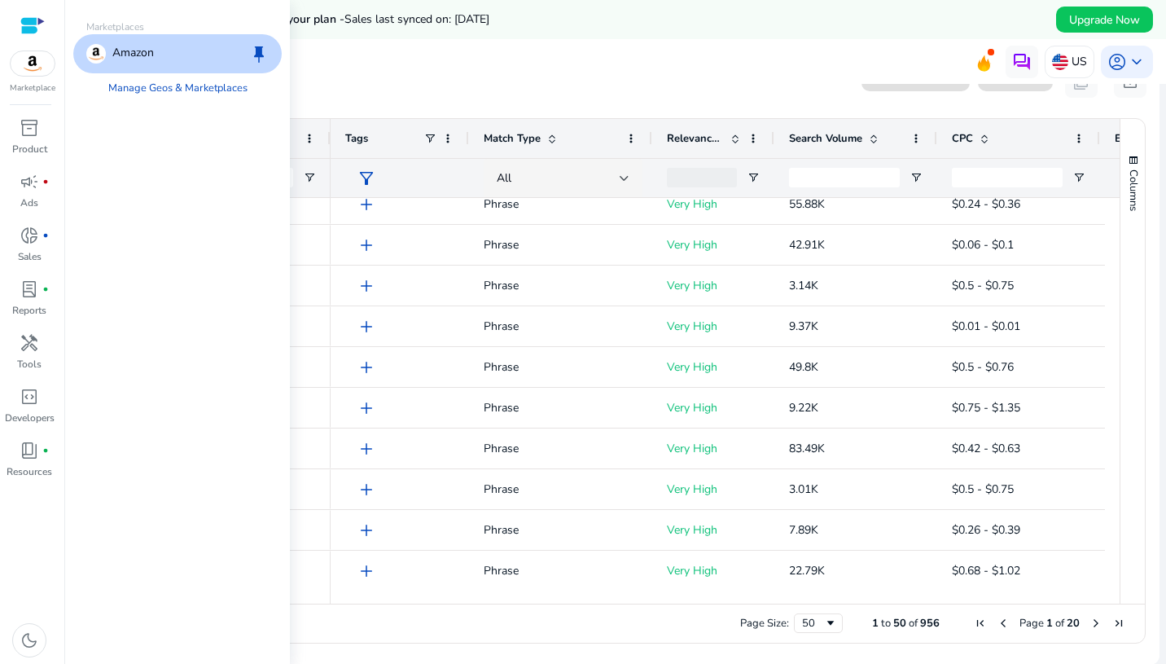
click at [179, 53] on div "Amazon keep" at bounding box center [177, 53] width 209 height 39
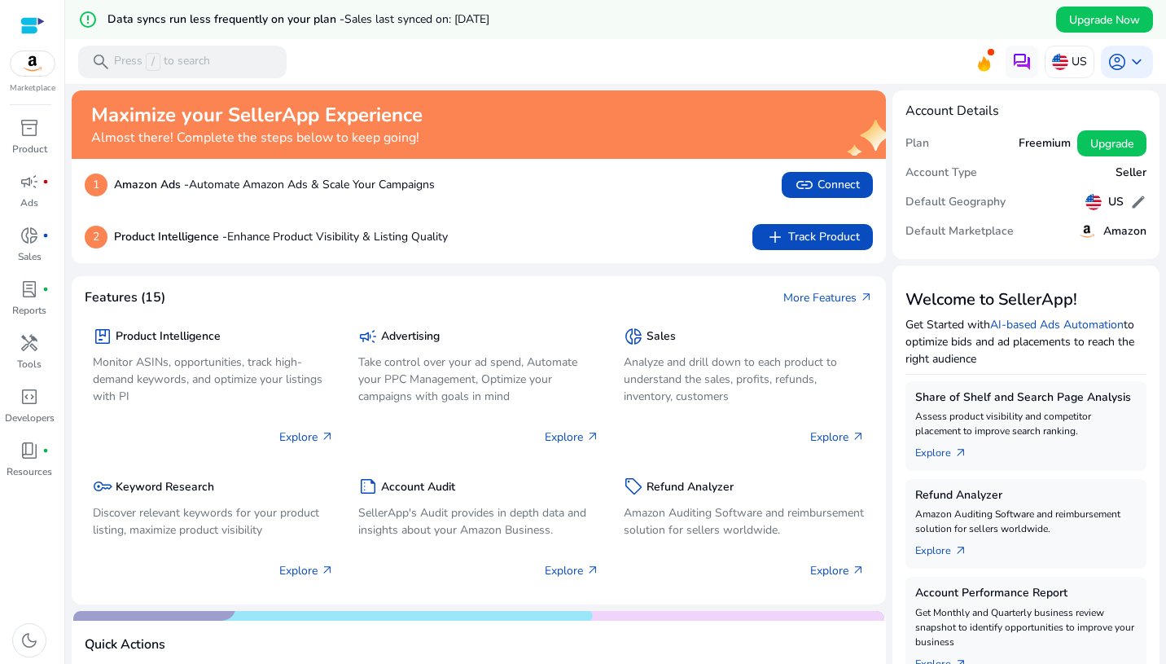
scroll to position [15, 0]
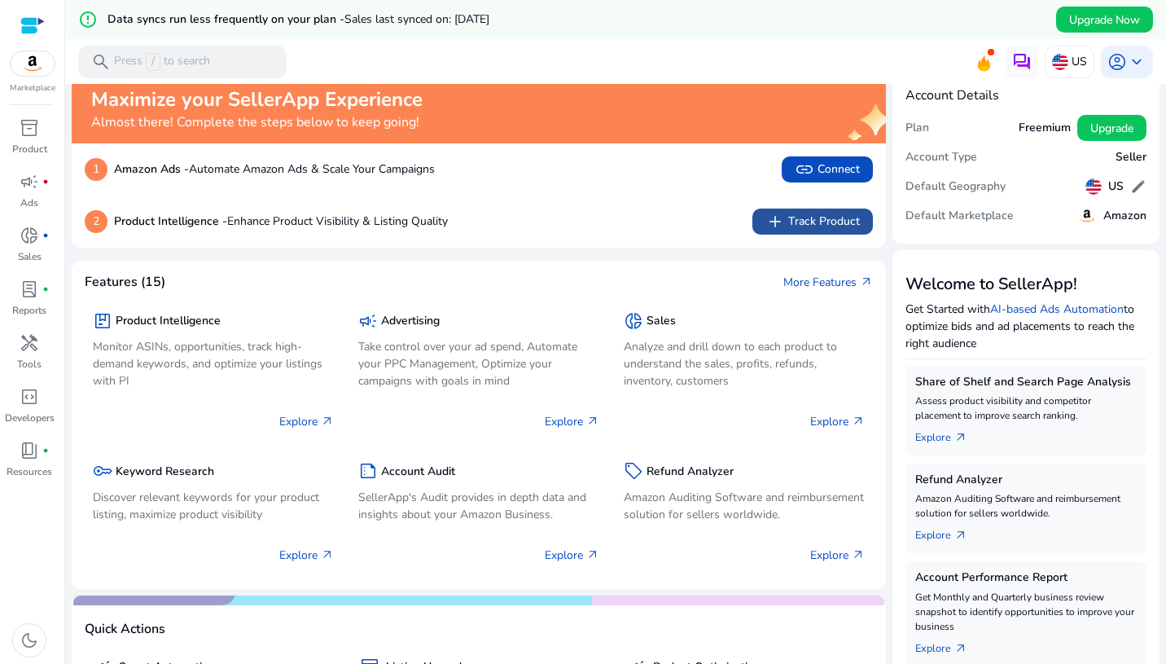
click at [789, 228] on span "add Track Product" at bounding box center [813, 222] width 94 height 20
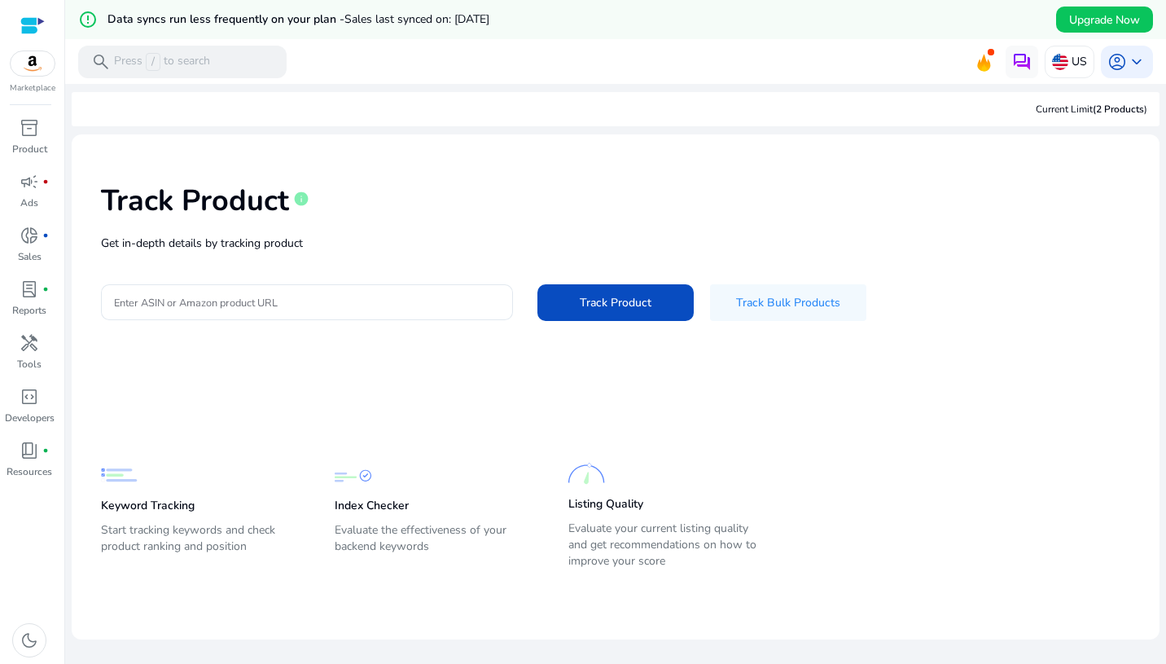
click at [35, 76] on div at bounding box center [33, 63] width 46 height 26
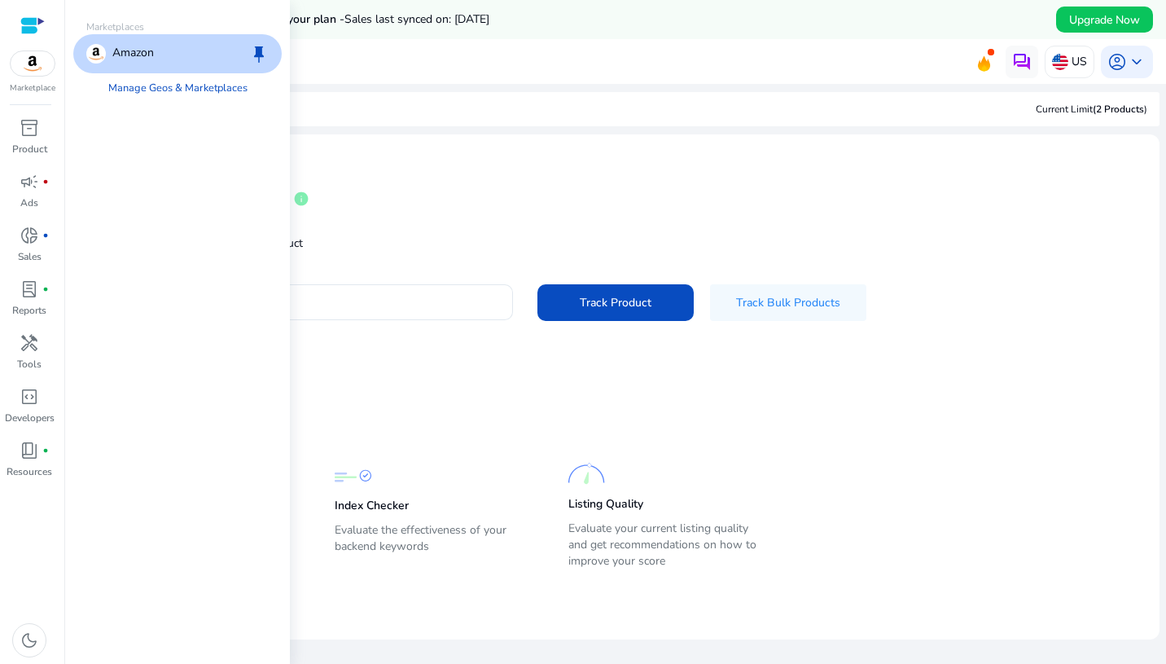
click at [165, 64] on div "Amazon keep" at bounding box center [177, 53] width 209 height 39
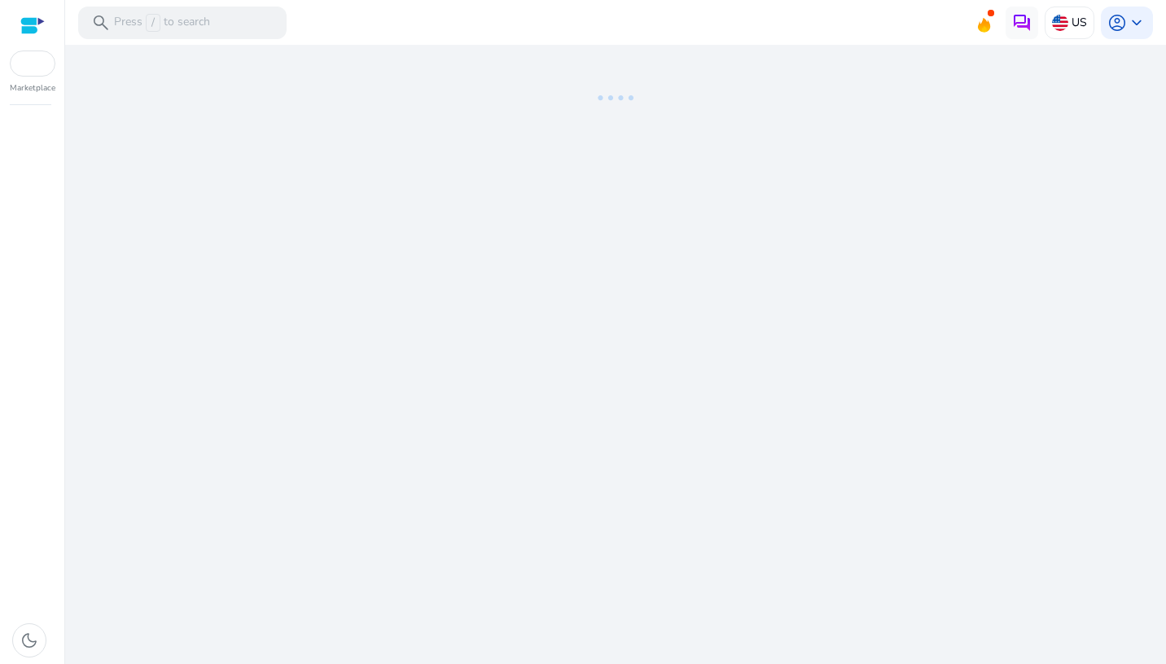
click at [170, 83] on ng-lottie at bounding box center [616, 98] width 1088 height 106
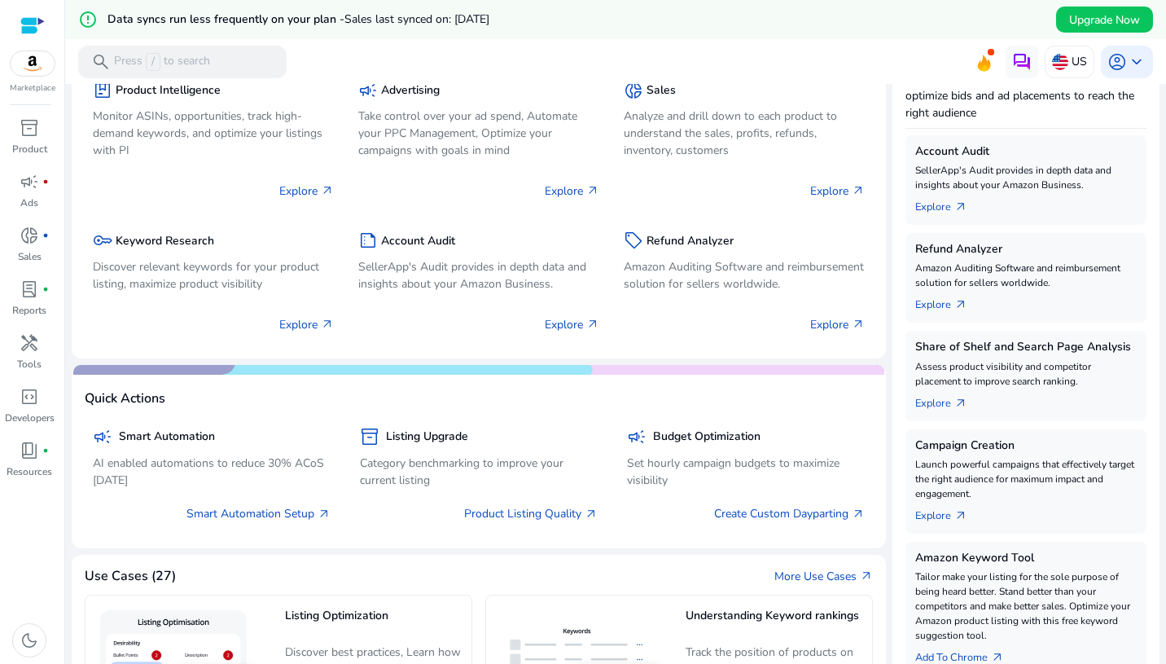
scroll to position [248, 0]
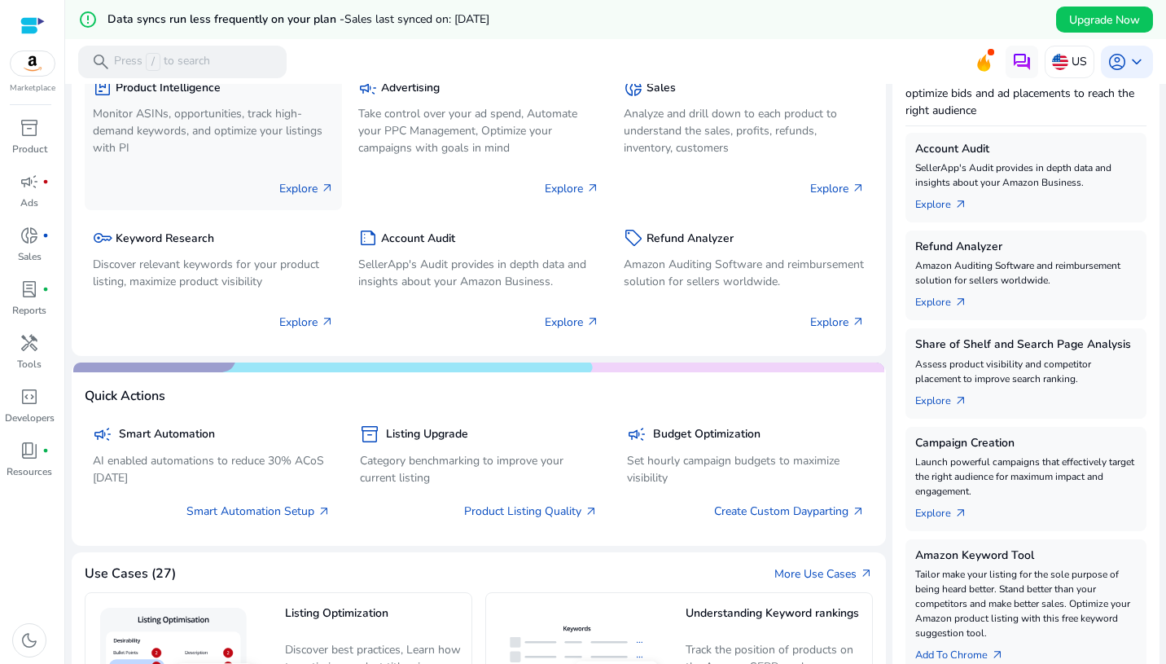
click at [301, 182] on p "Explore arrow_outward" at bounding box center [306, 188] width 55 height 17
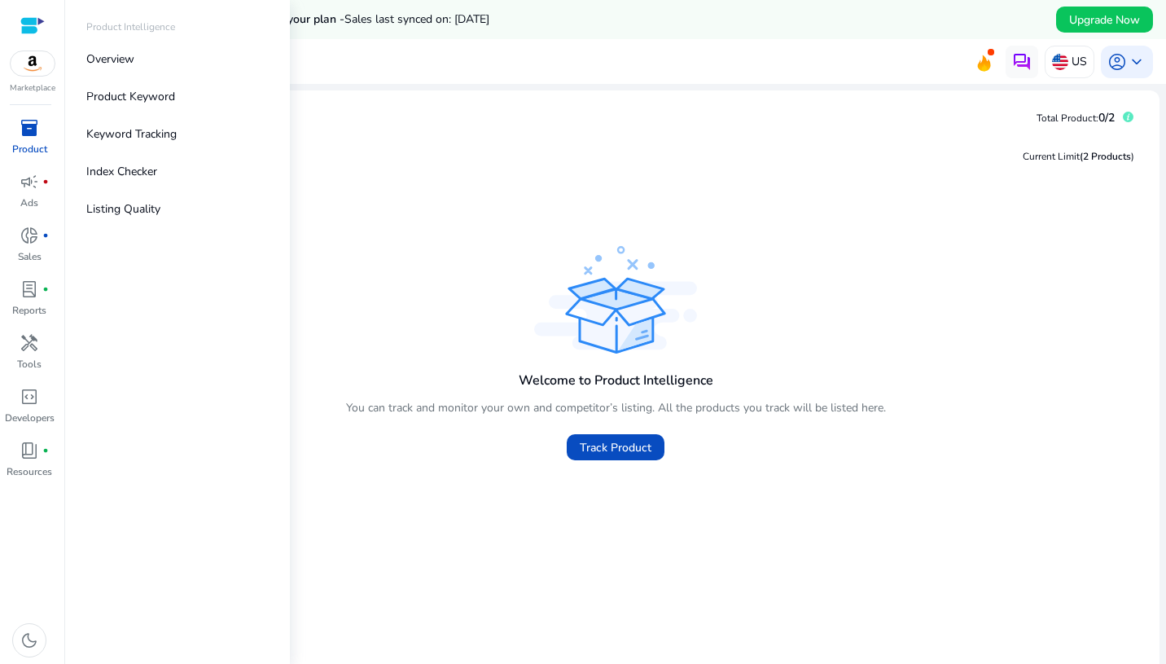
click at [46, 132] on div "inventory_2" at bounding box center [30, 128] width 46 height 26
click at [29, 190] on span "campaign" at bounding box center [30, 182] width 20 height 20
